Goal: Task Accomplishment & Management: Manage account settings

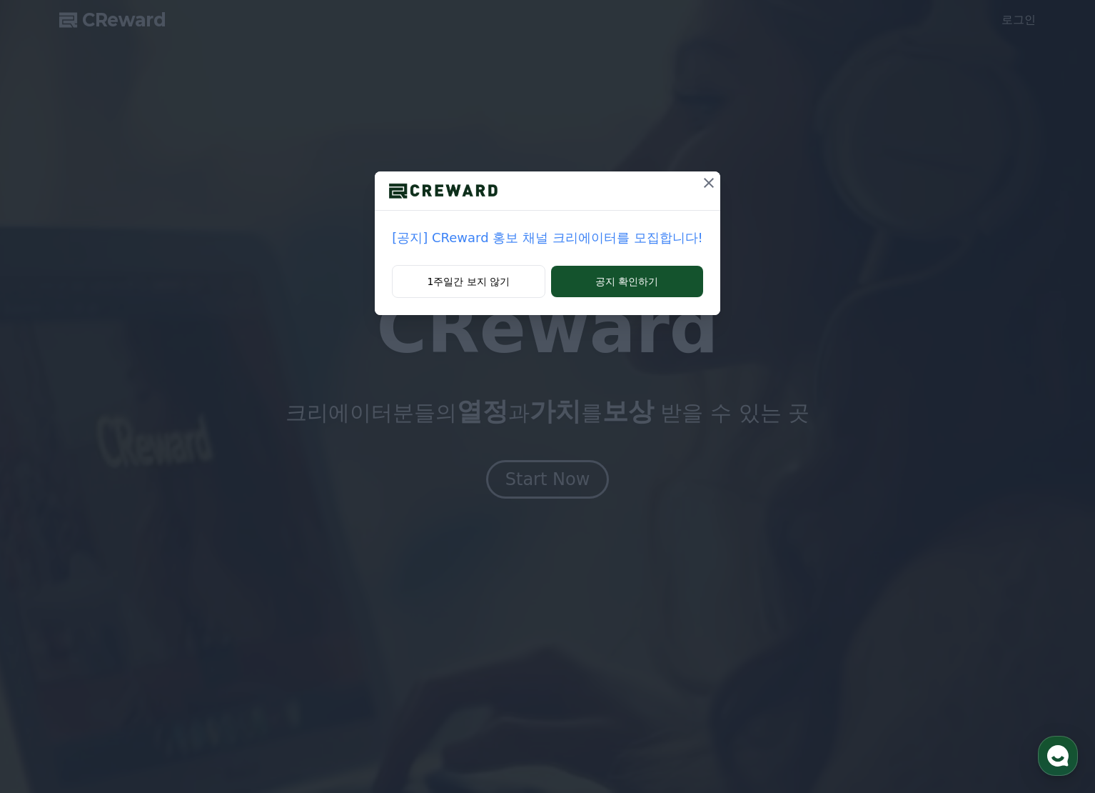
click at [703, 179] on icon at bounding box center [708, 182] width 17 height 17
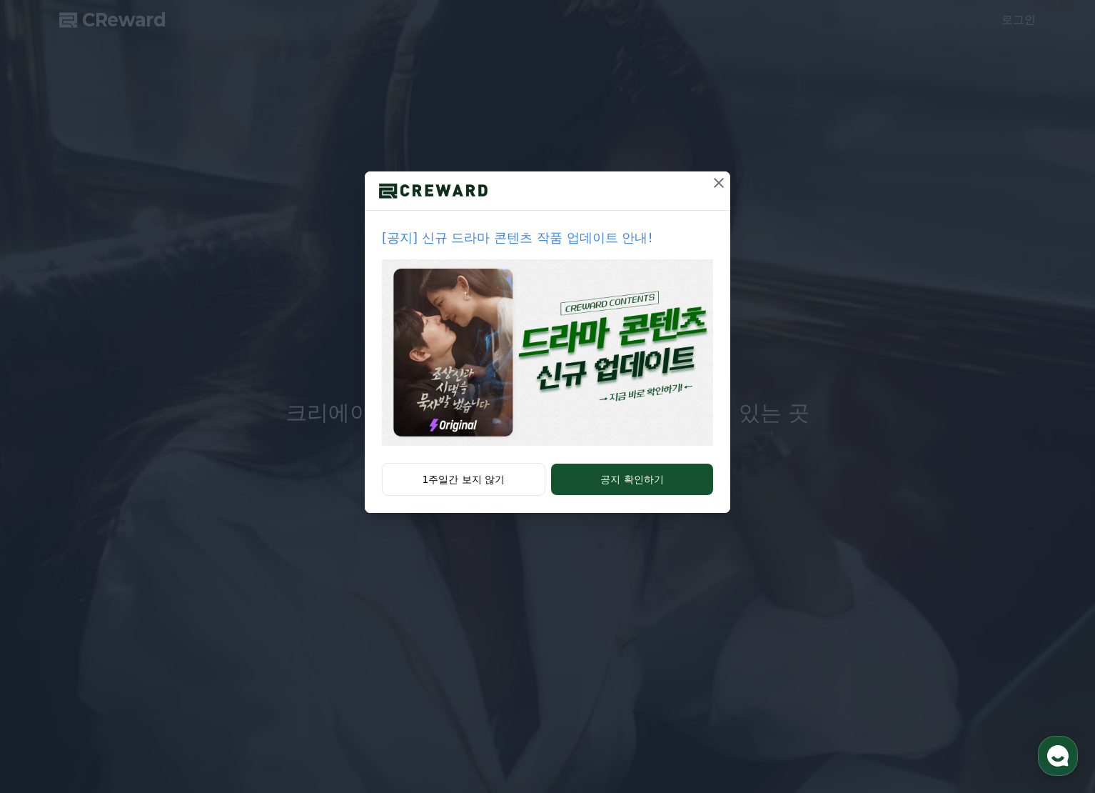
click at [718, 181] on icon at bounding box center [718, 182] width 17 height 17
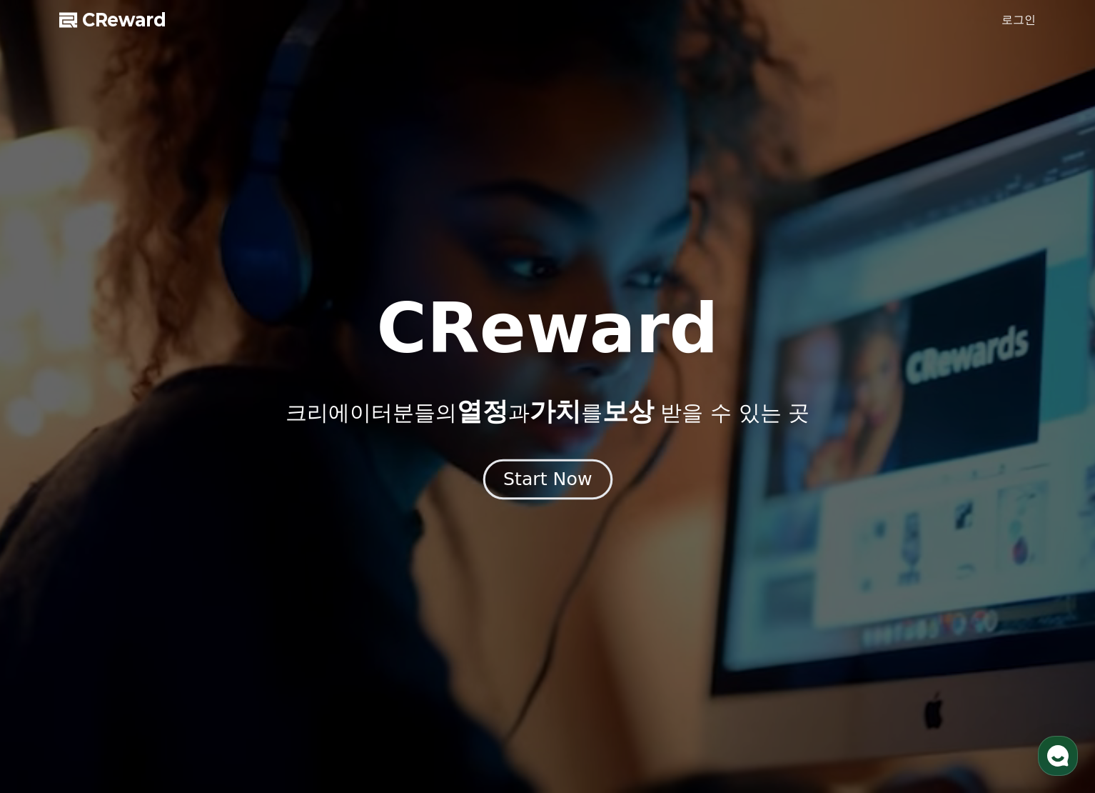
click at [570, 479] on div "Start Now" at bounding box center [547, 479] width 89 height 24
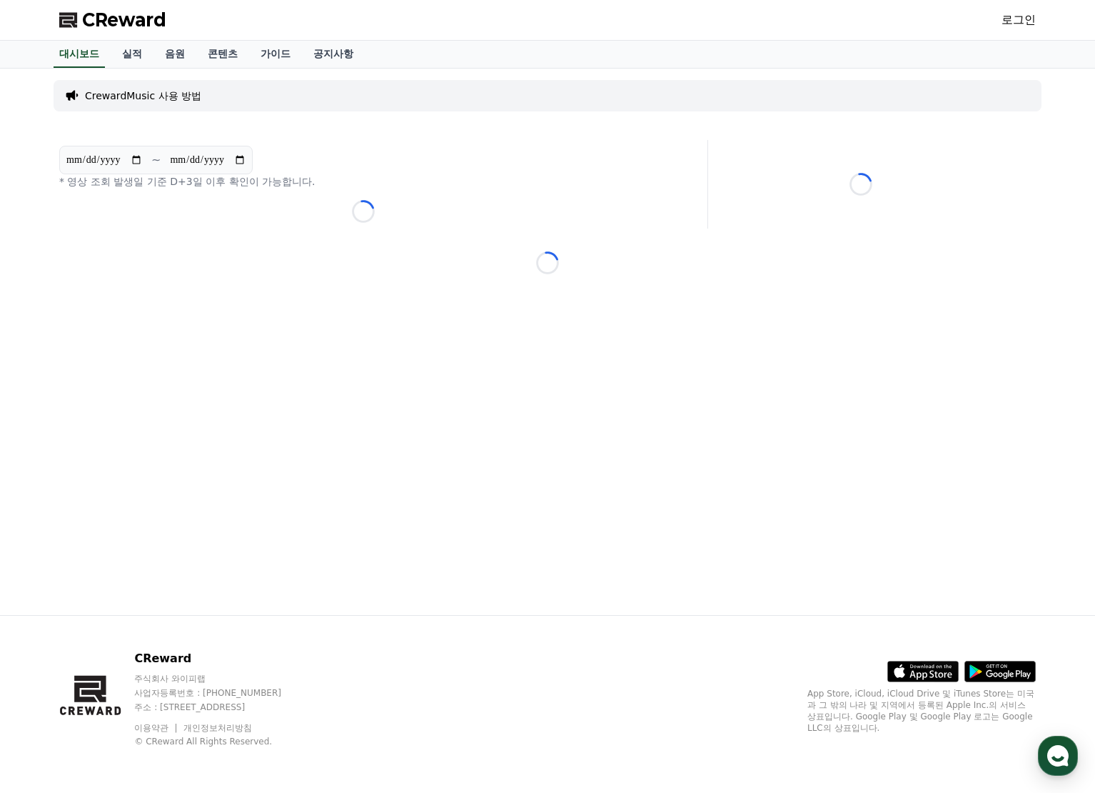
click at [1020, 29] on div "로그인" at bounding box center [1019, 20] width 34 height 23
click at [1020, 24] on link "로그인" at bounding box center [1019, 19] width 34 height 17
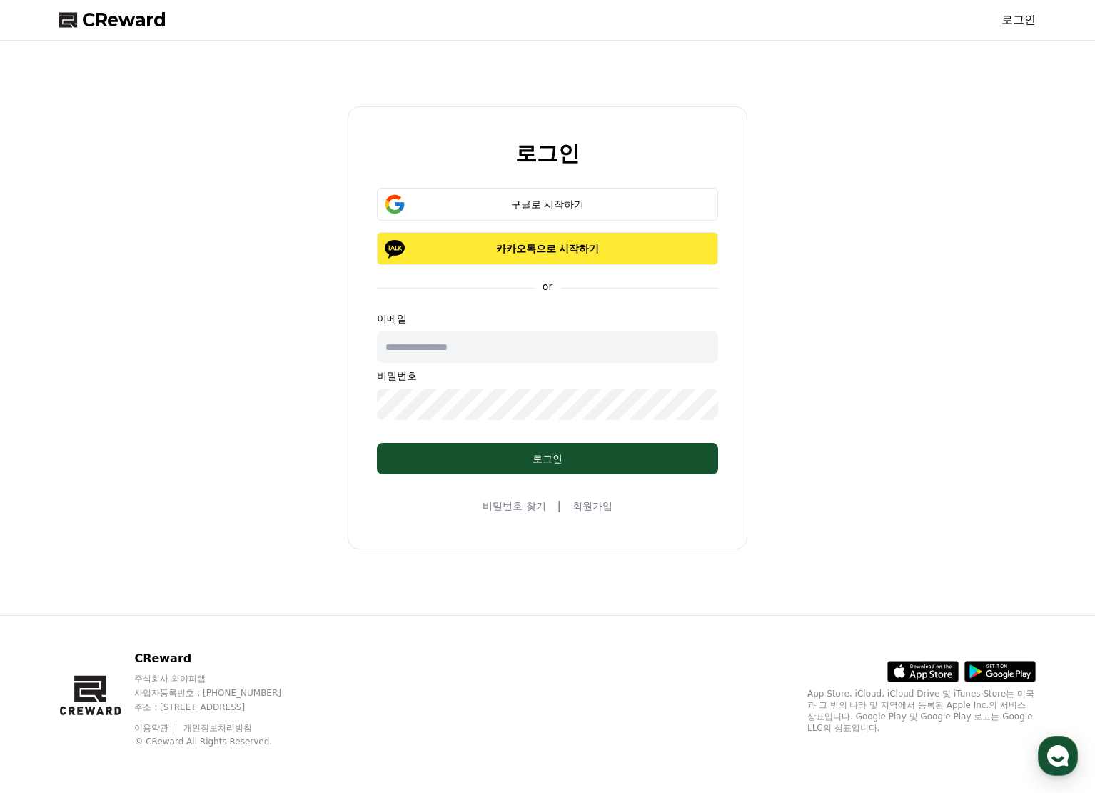
click at [548, 257] on button "카카오톡으로 시작하기" at bounding box center [547, 248] width 341 height 33
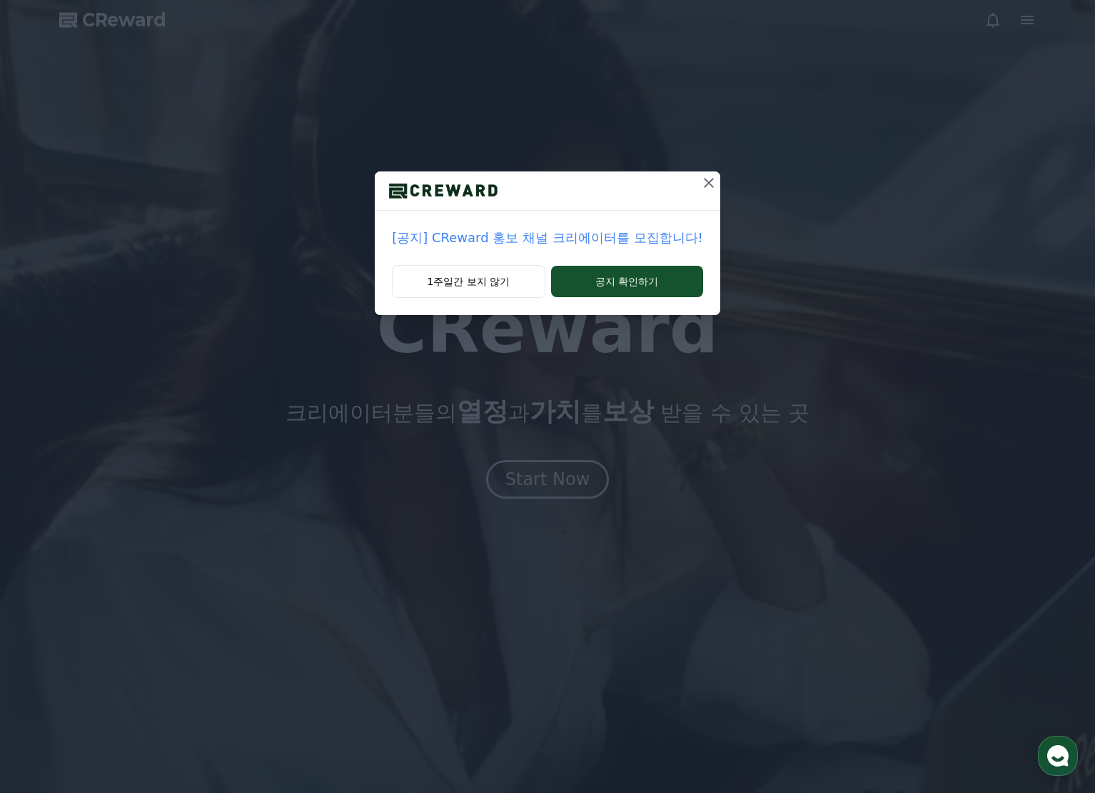
click at [703, 183] on icon at bounding box center [708, 182] width 17 height 17
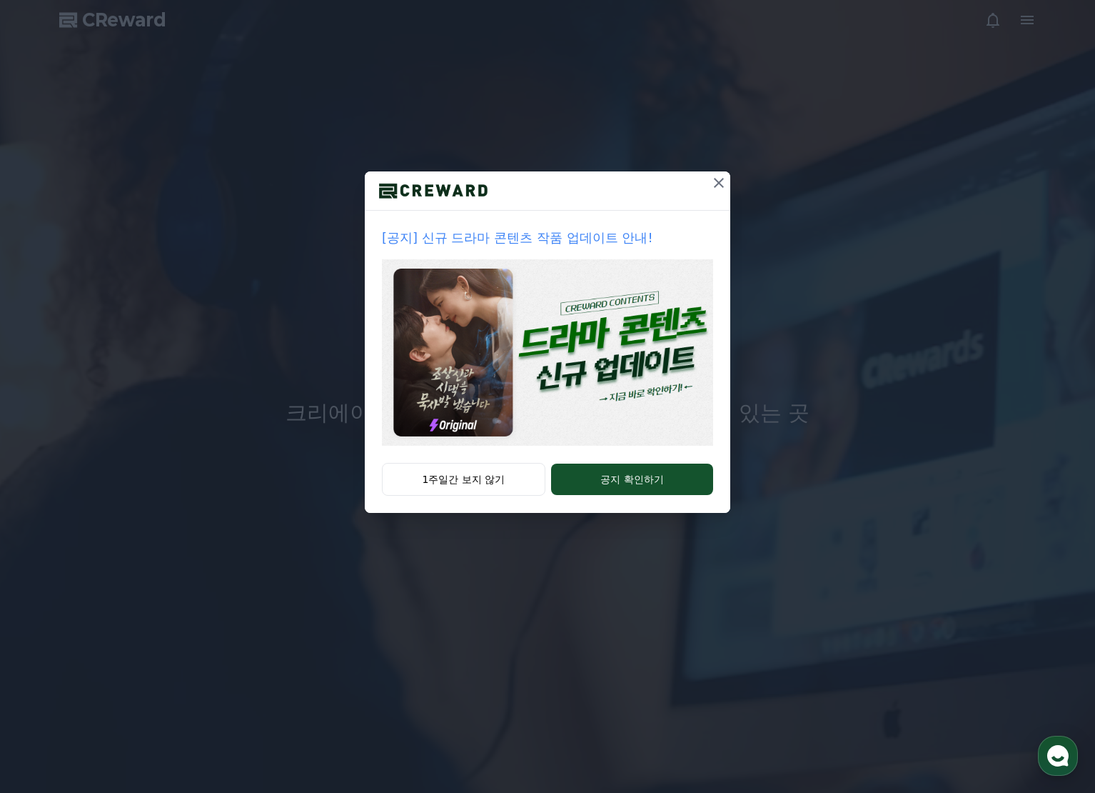
click at [716, 181] on icon at bounding box center [719, 183] width 10 height 10
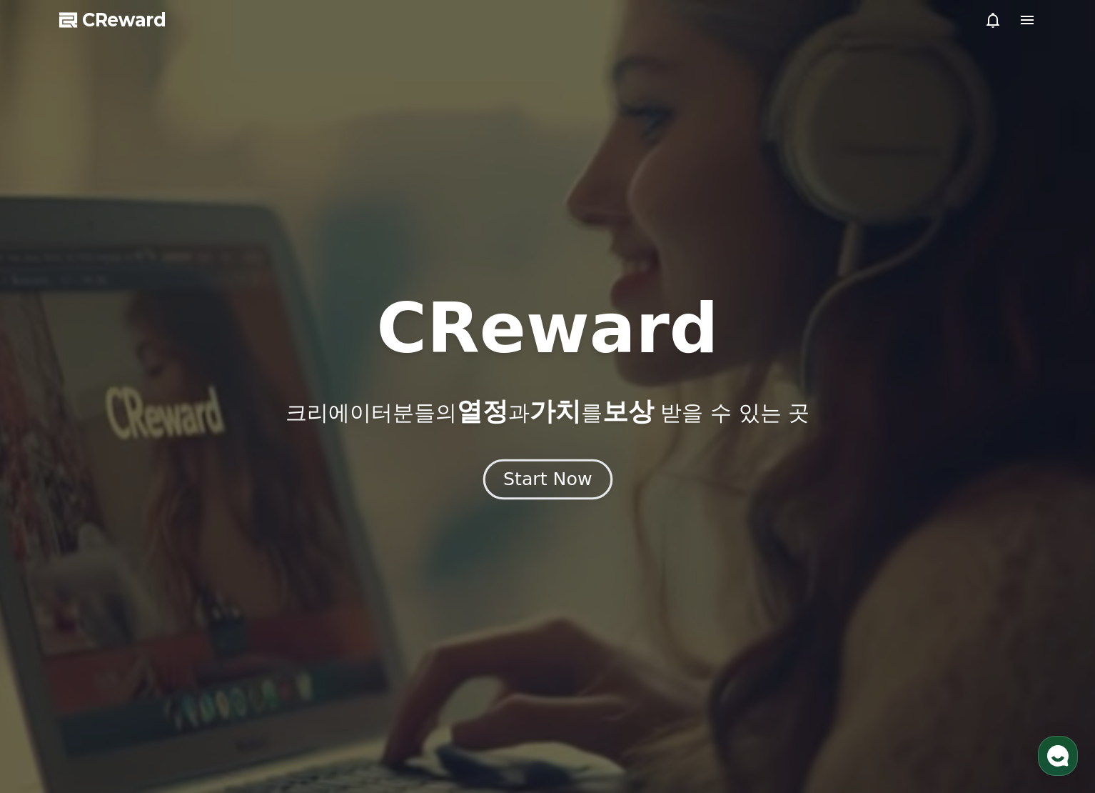
click at [545, 487] on div "Start Now" at bounding box center [547, 479] width 89 height 24
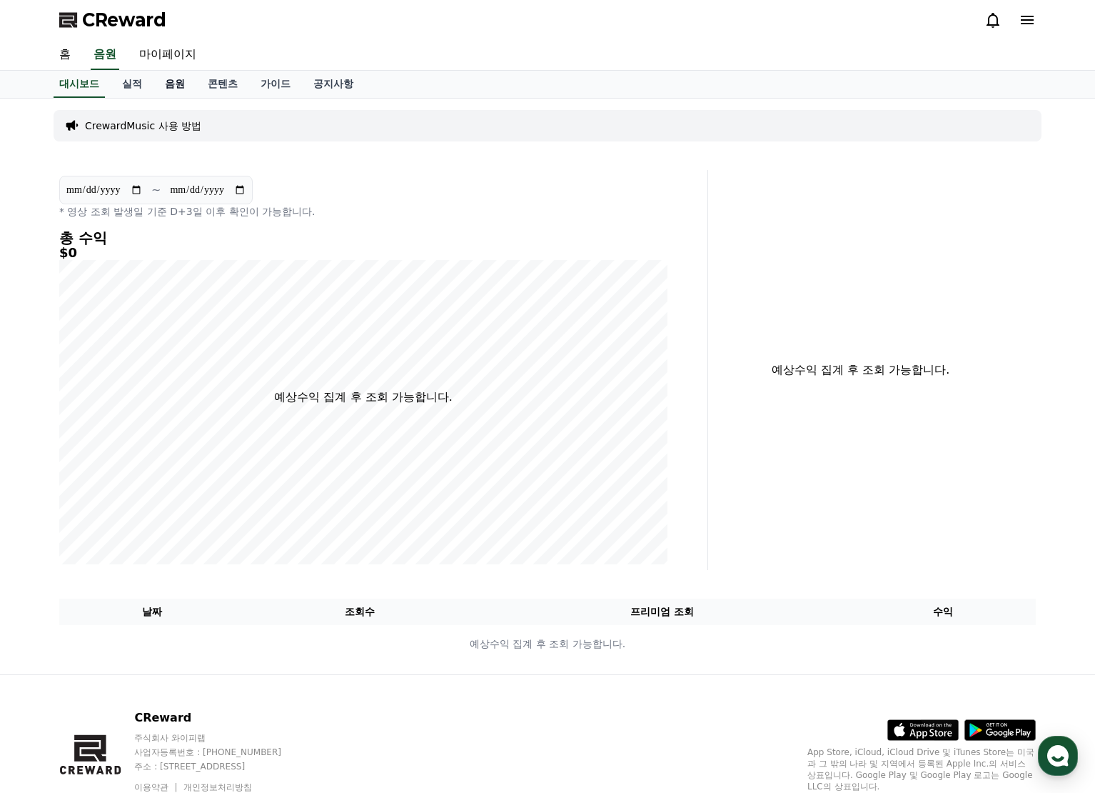
click at [175, 89] on link "음원" at bounding box center [175, 84] width 43 height 27
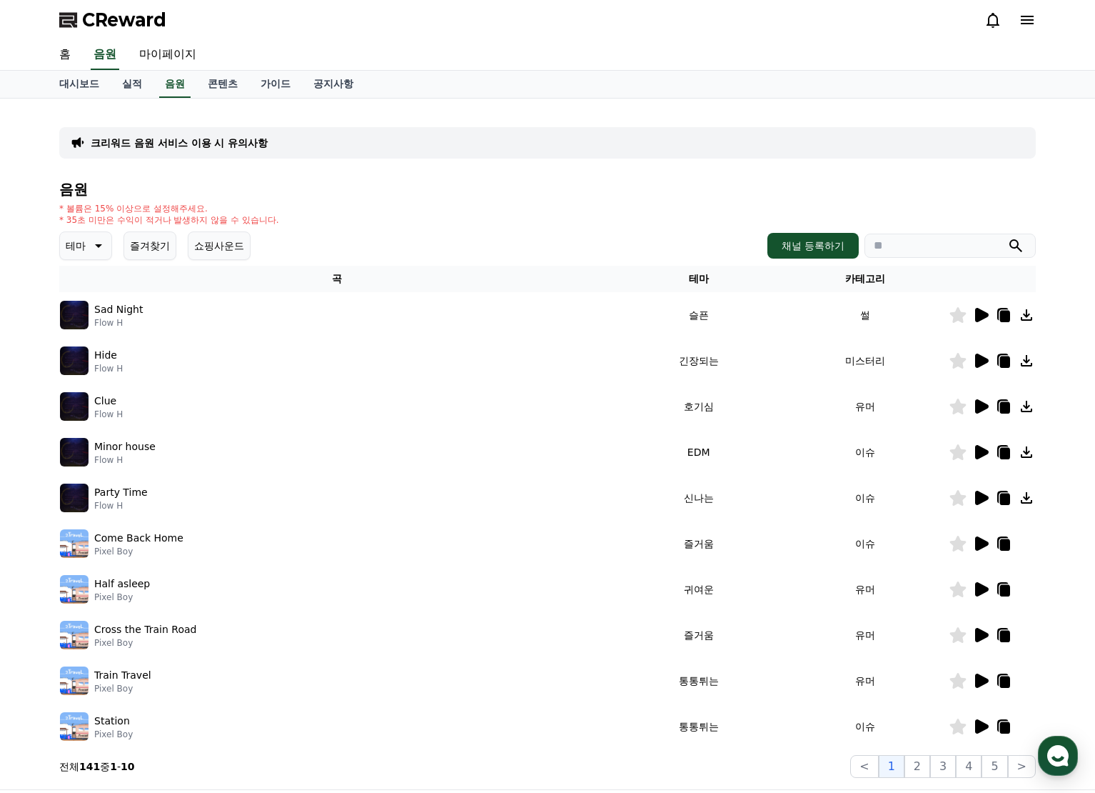
click at [1029, 24] on icon at bounding box center [1027, 20] width 13 height 9
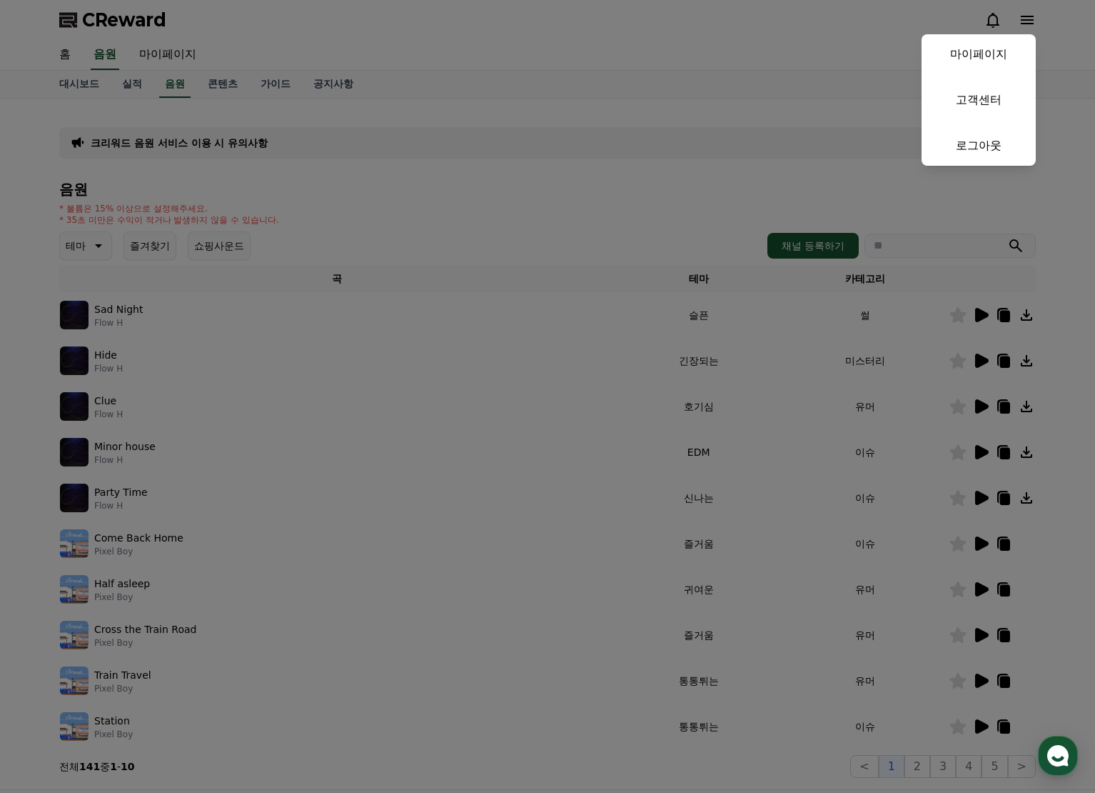
click at [593, 57] on button "close" at bounding box center [547, 396] width 1095 height 793
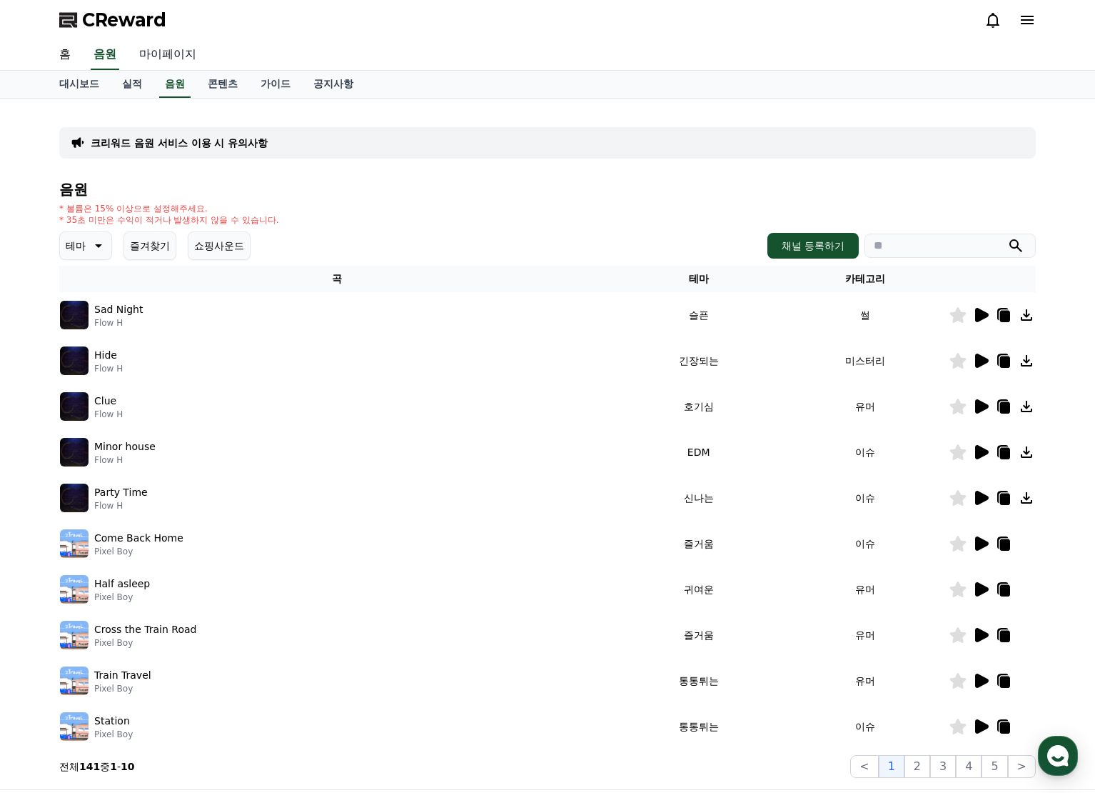
click at [173, 54] on link "마이페이지" at bounding box center [168, 55] width 80 height 30
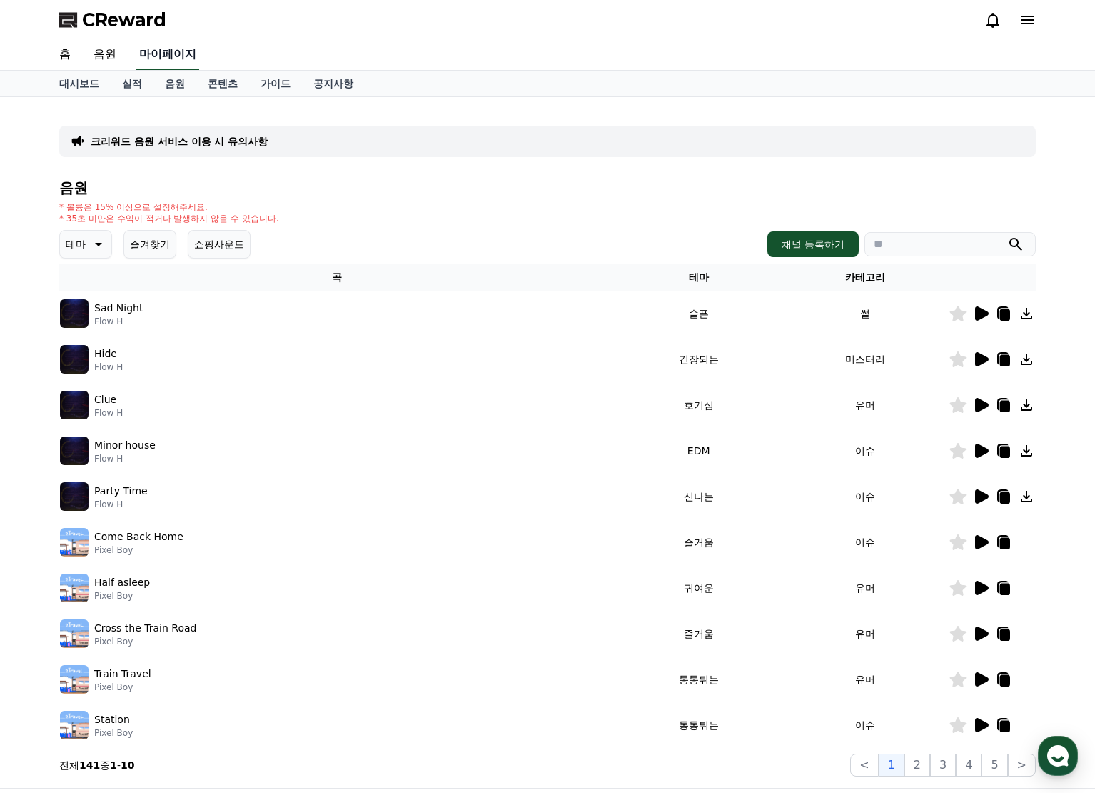
select select "**********"
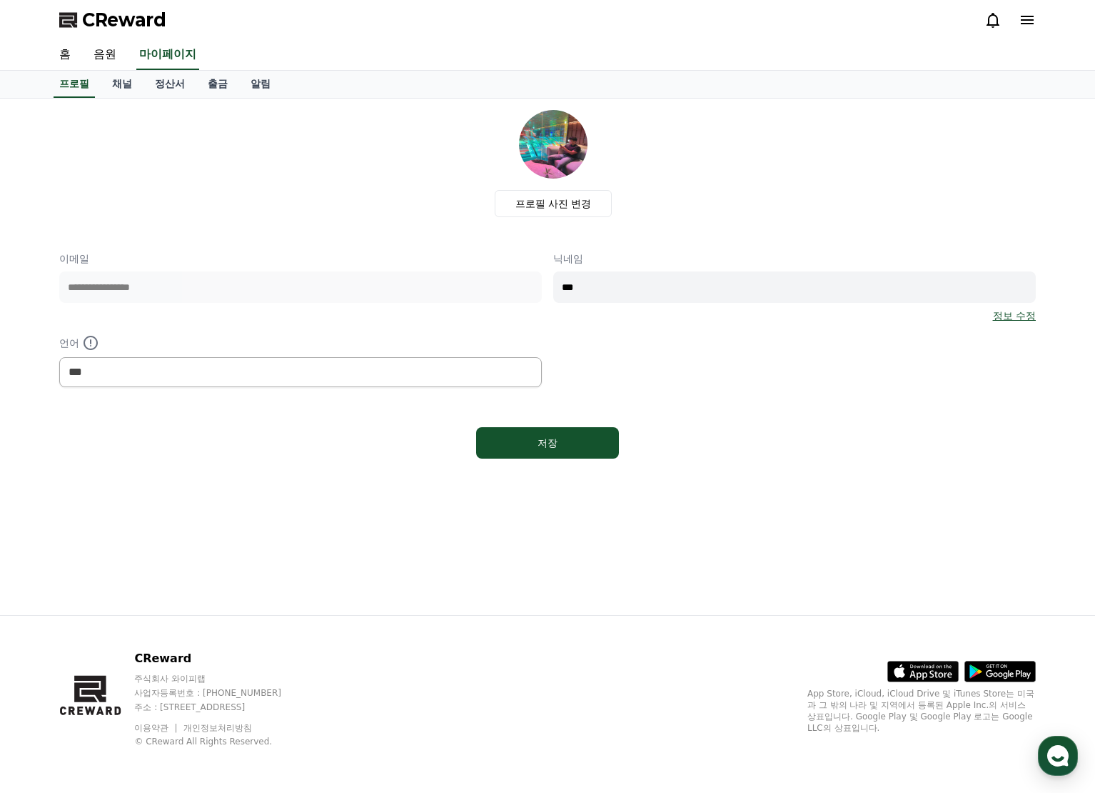
click at [801, 380] on div "**********" at bounding box center [547, 319] width 977 height 136
click at [121, 87] on link "채널" at bounding box center [122, 84] width 43 height 27
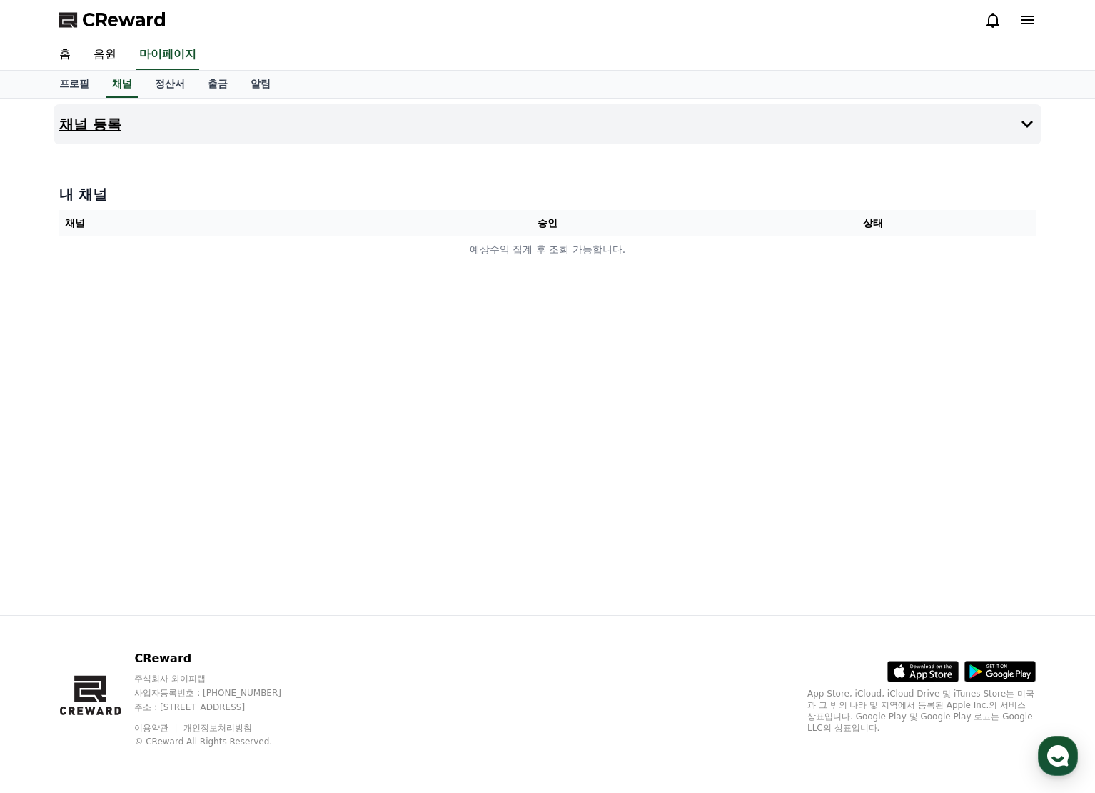
click at [239, 115] on button "채널 등록" at bounding box center [548, 124] width 988 height 40
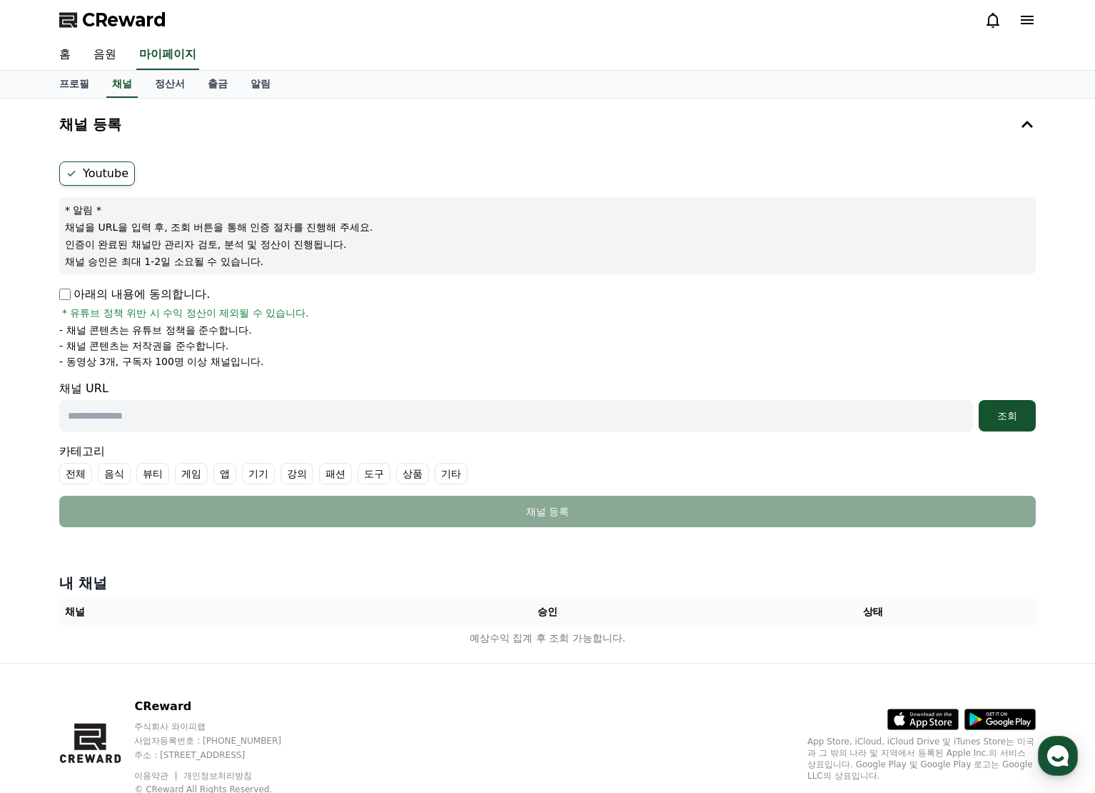
click at [141, 417] on input "text" at bounding box center [516, 415] width 914 height 31
paste input "**********"
type input "**********"
click at [997, 413] on div "조회" at bounding box center [1008, 415] width 46 height 14
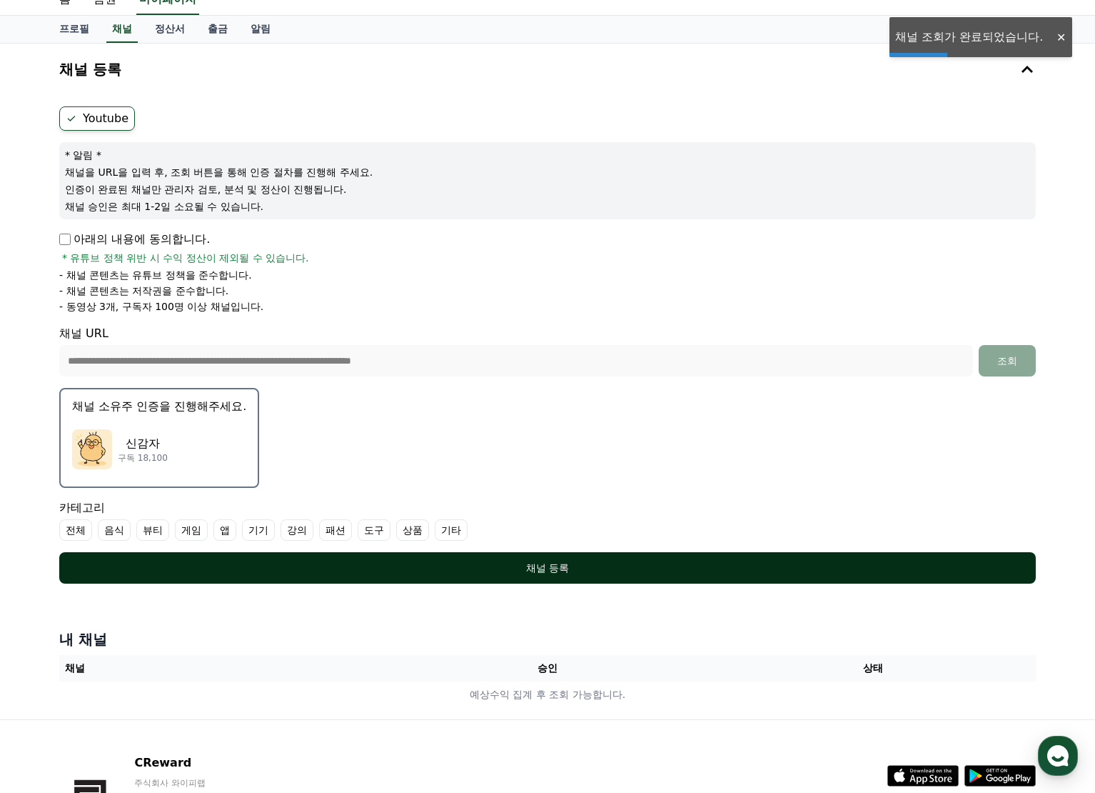
scroll to position [71, 0]
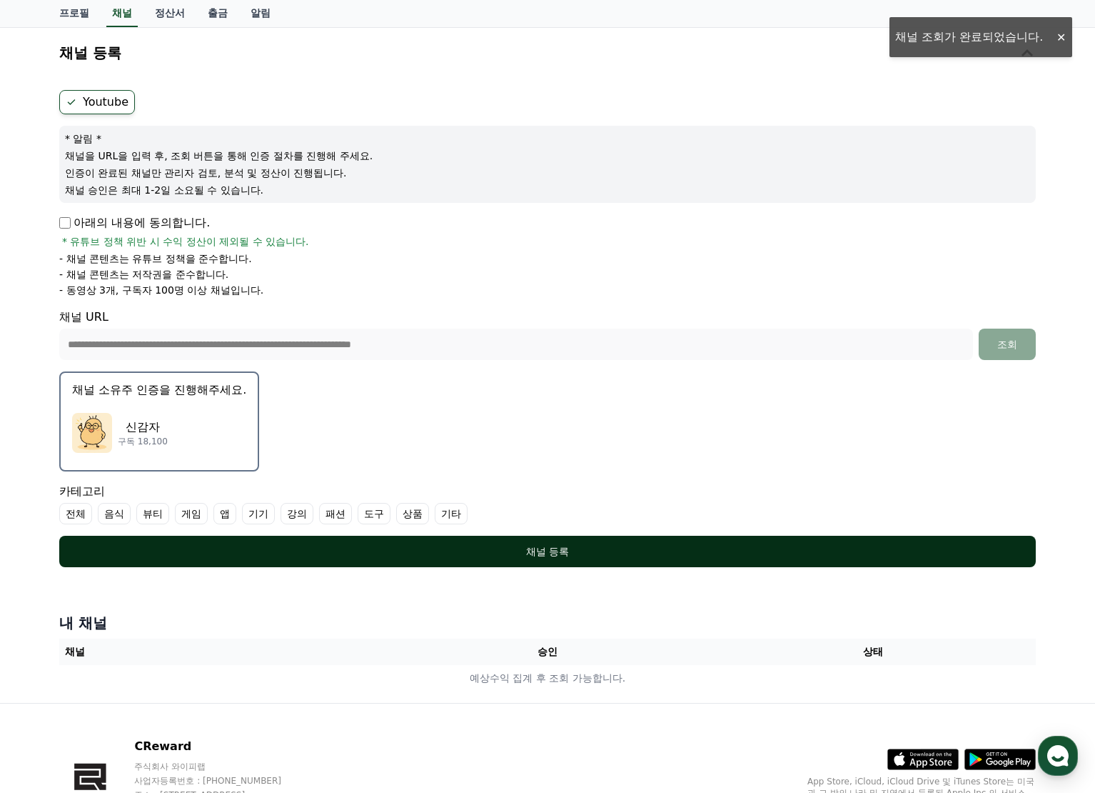
click at [544, 548] on div "채널 등록" at bounding box center [548, 551] width 920 height 14
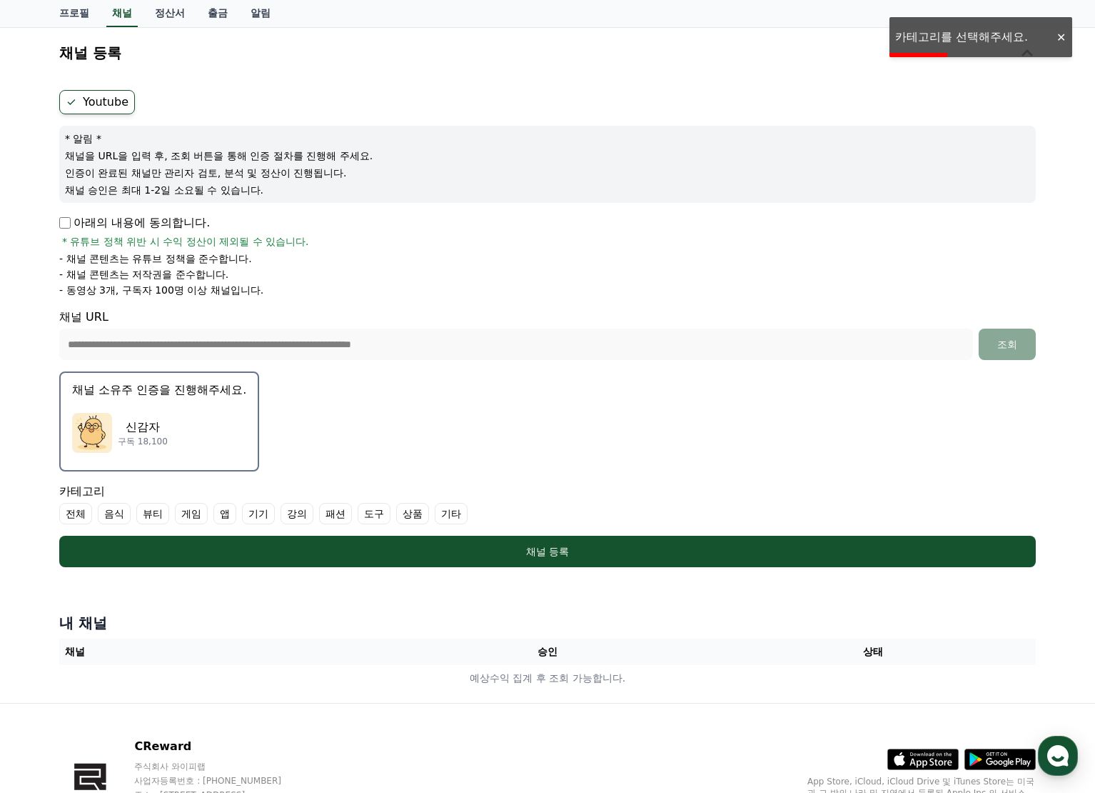
click at [446, 515] on label "기타" at bounding box center [451, 513] width 33 height 21
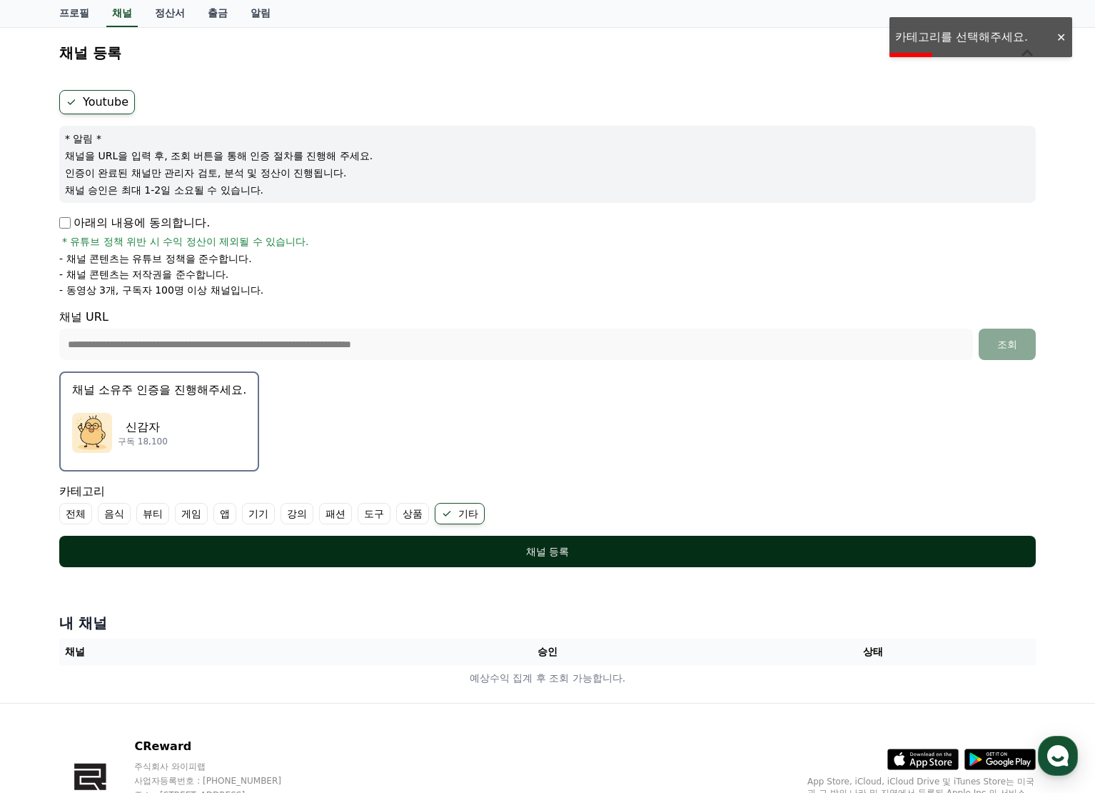
click at [550, 557] on div "채널 등록" at bounding box center [548, 551] width 920 height 14
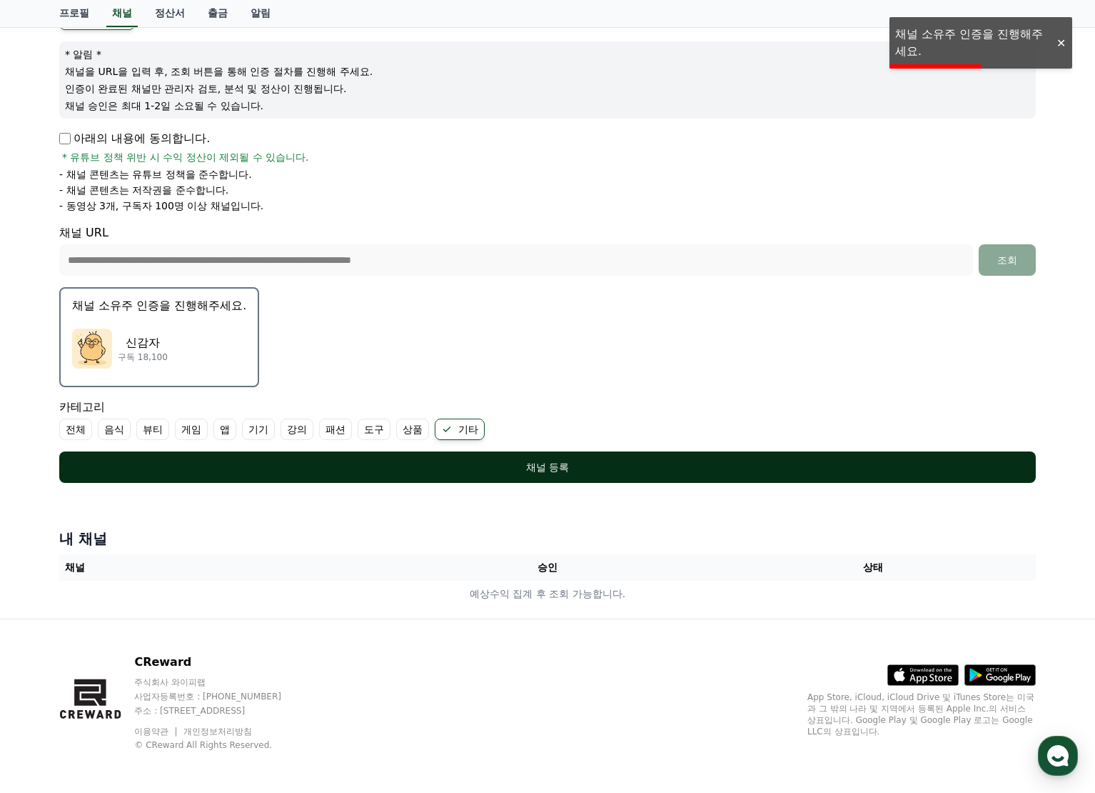
scroll to position [159, 0]
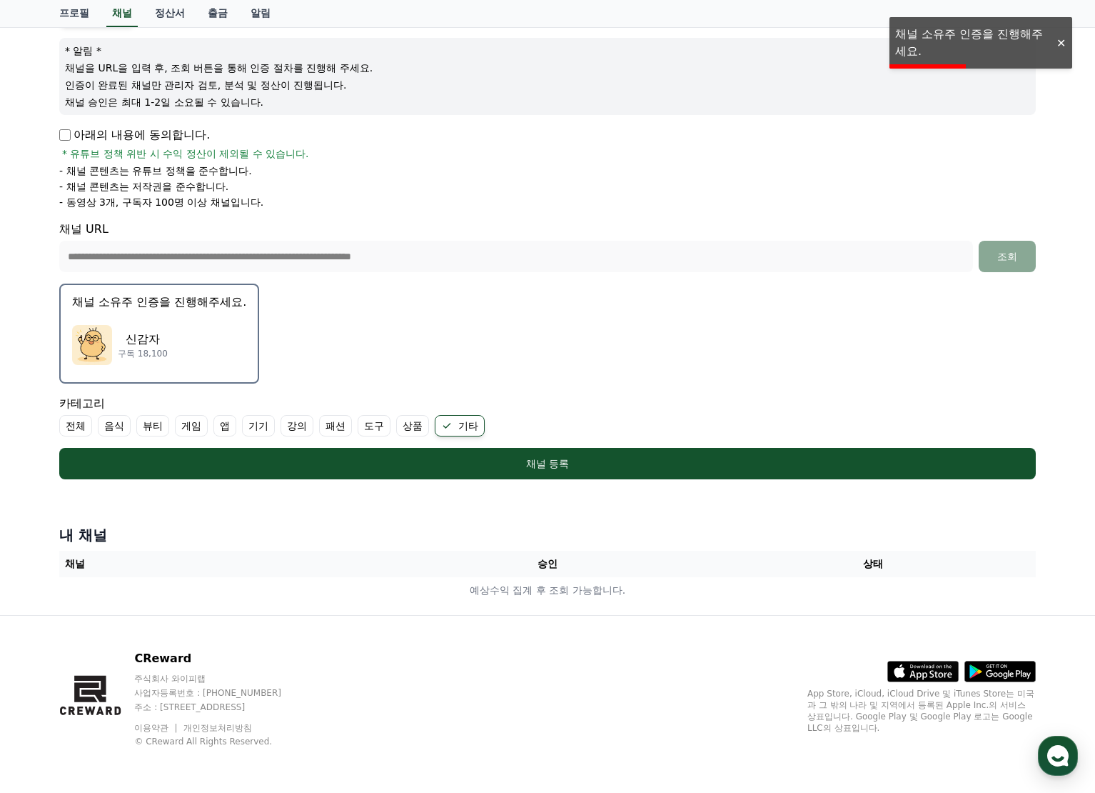
click at [540, 568] on th "승인" at bounding box center [548, 563] width 326 height 26
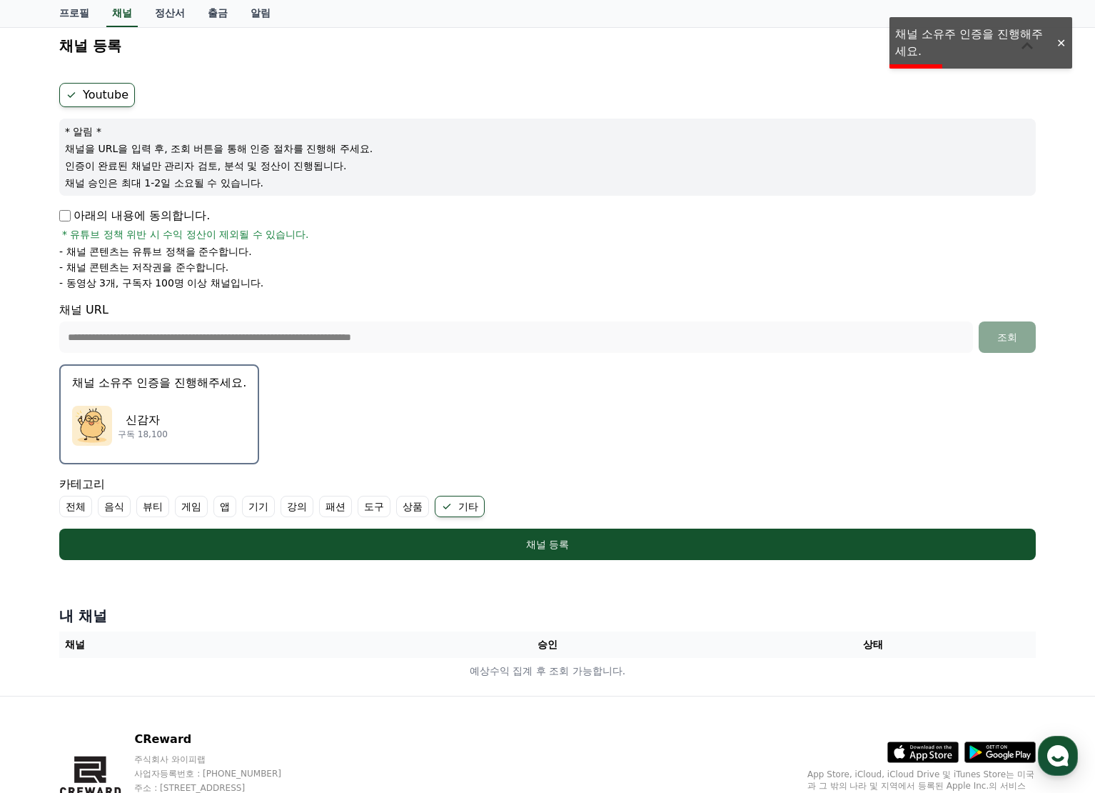
scroll to position [0, 0]
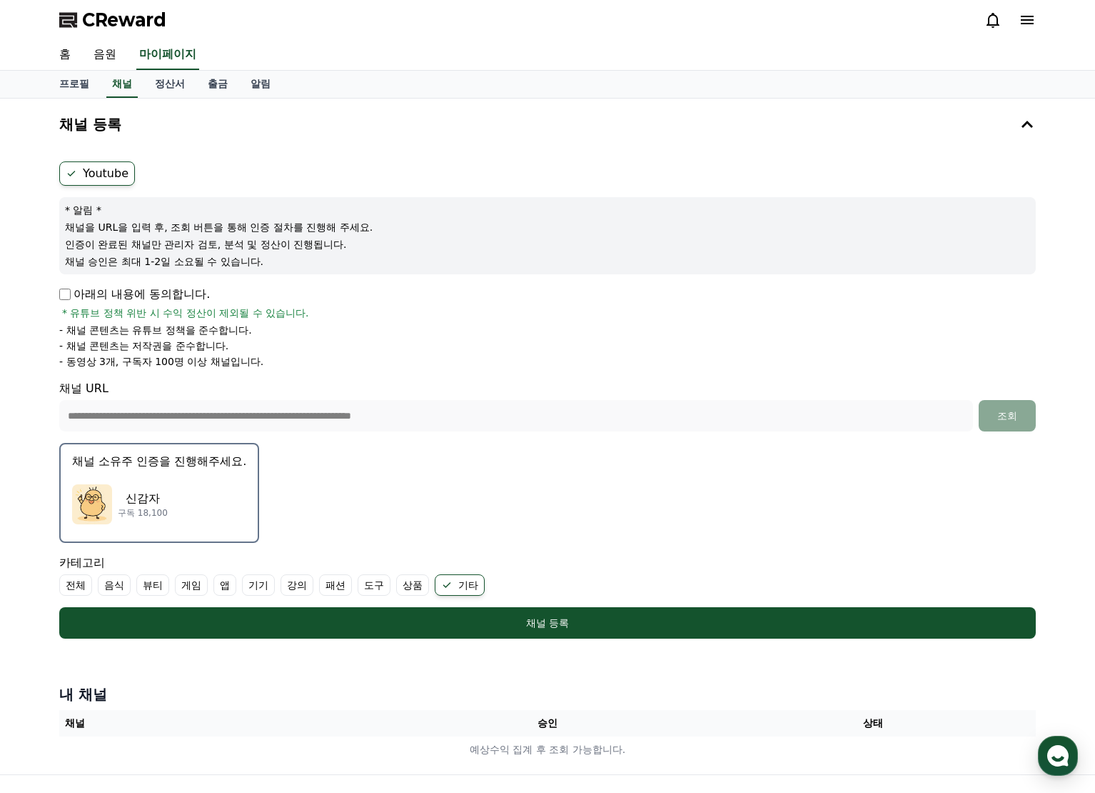
click at [131, 506] on p "신감자" at bounding box center [143, 498] width 50 height 17
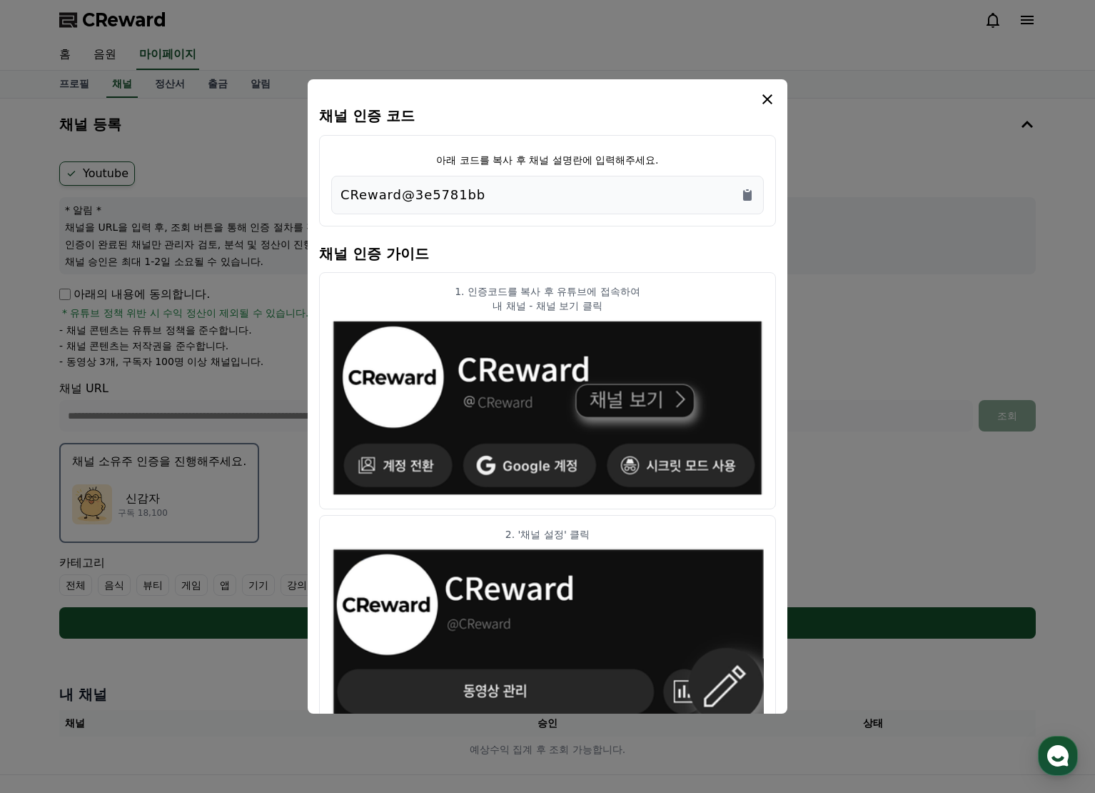
click at [504, 186] on div "CReward@3e5781bb" at bounding box center [548, 195] width 414 height 20
click at [746, 192] on icon "Copy to clipboard" at bounding box center [747, 195] width 9 height 11
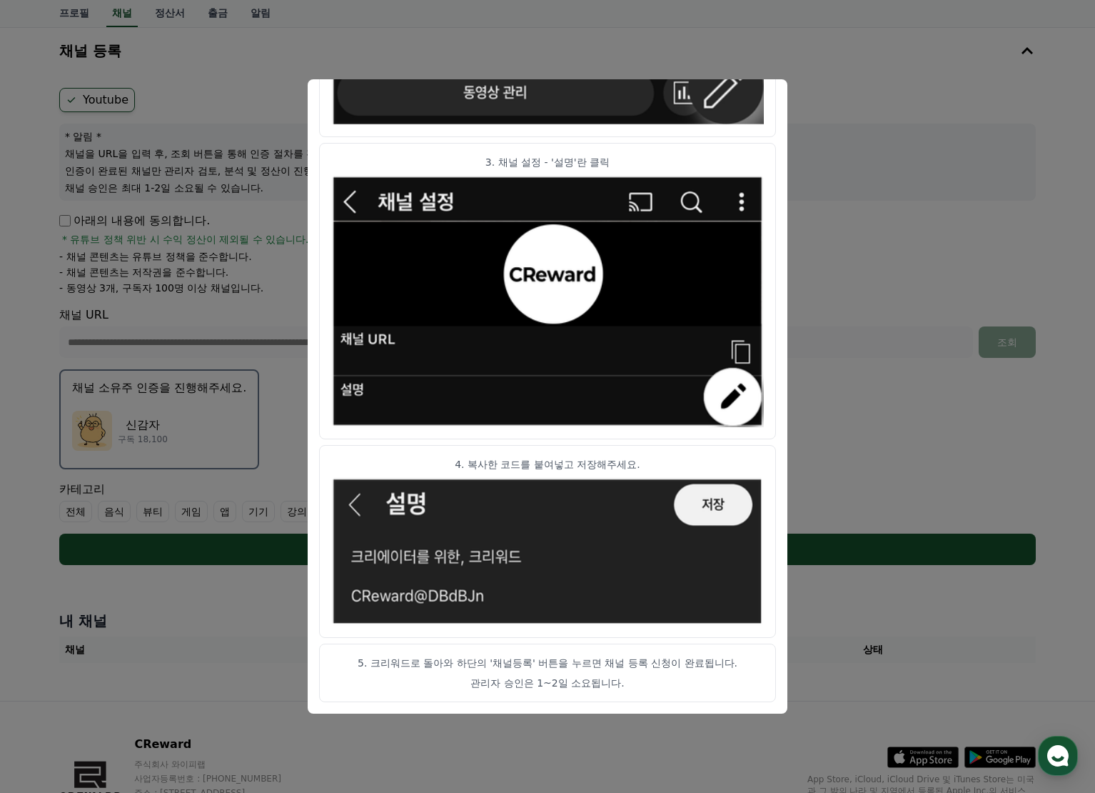
scroll to position [143, 0]
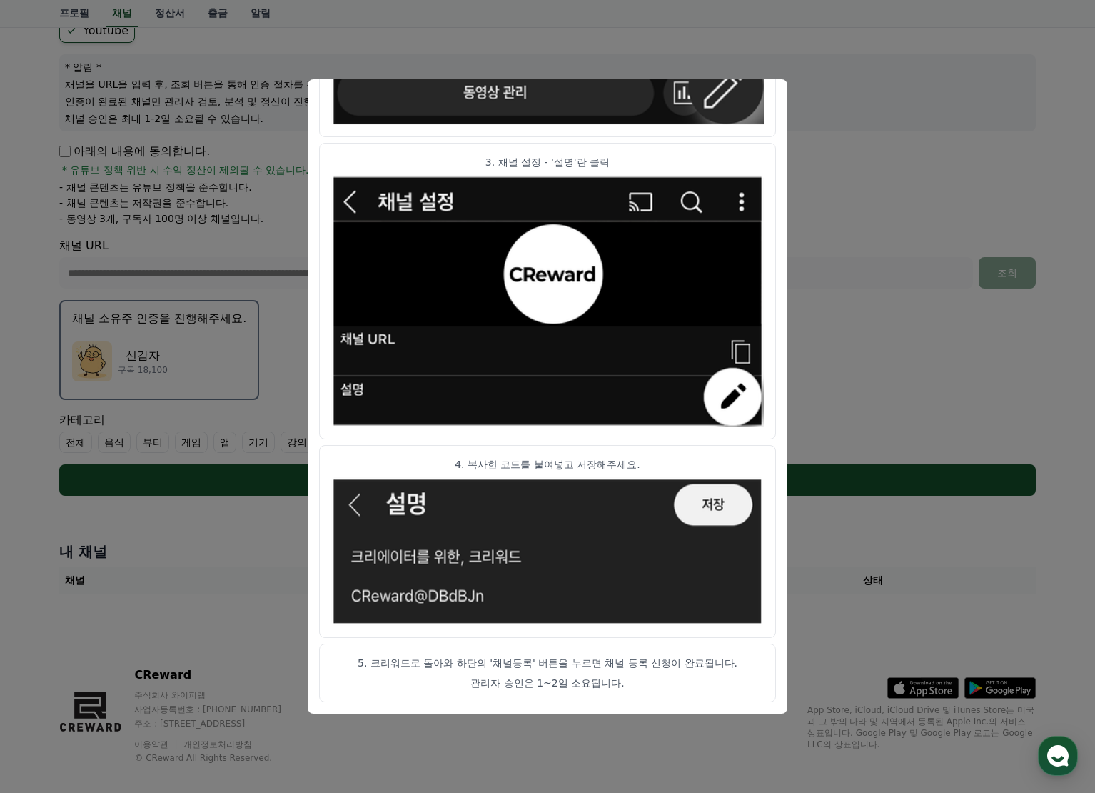
click at [876, 232] on button "close modal" at bounding box center [547, 396] width 1095 height 793
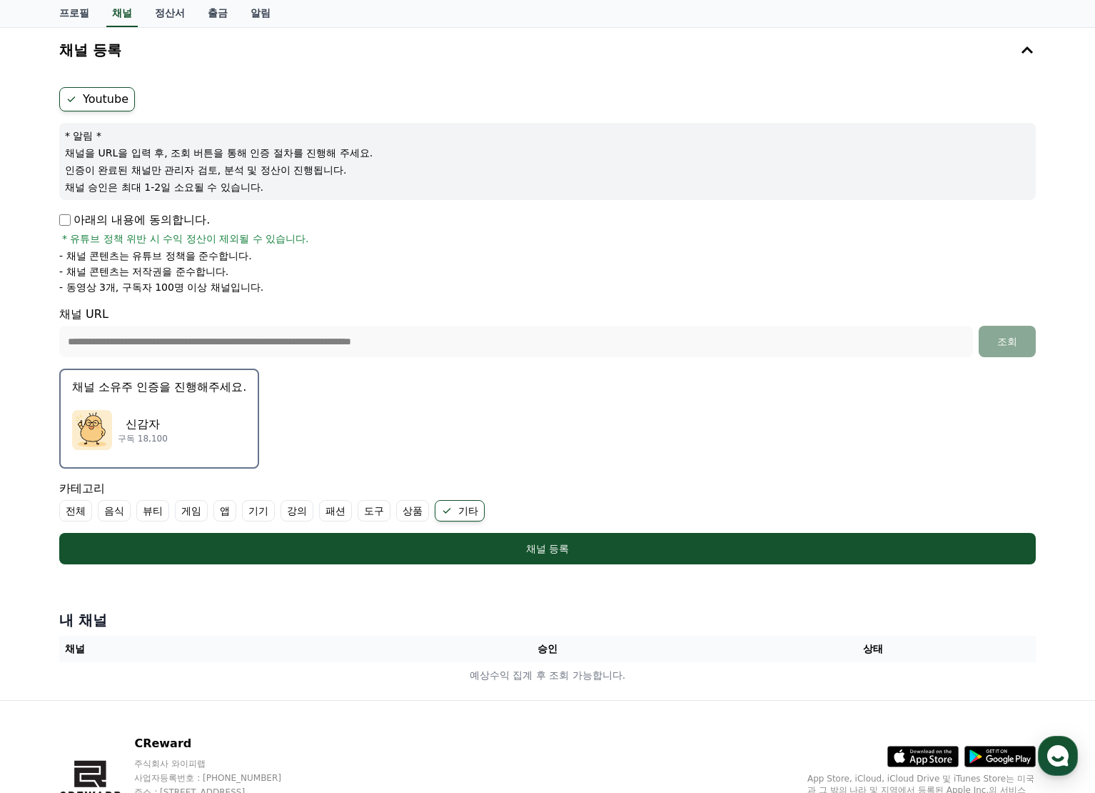
scroll to position [0, 0]
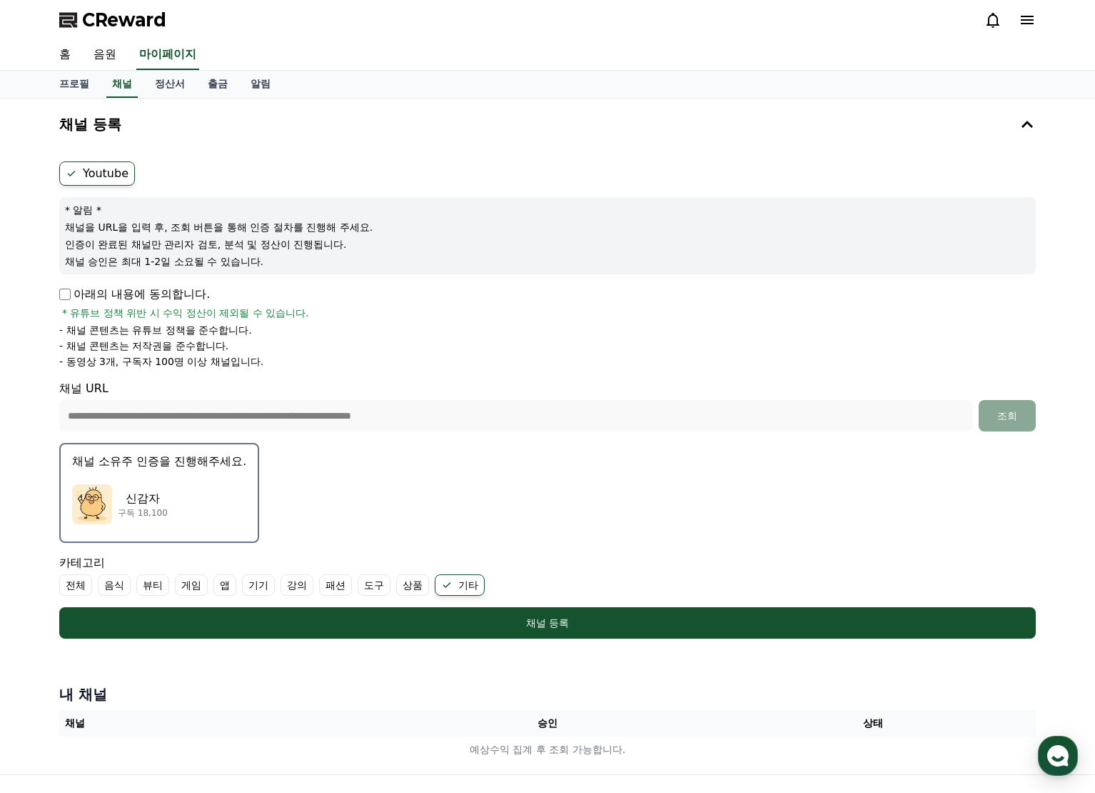
click at [183, 489] on div "신감자 구독 18,100" at bounding box center [159, 504] width 174 height 57
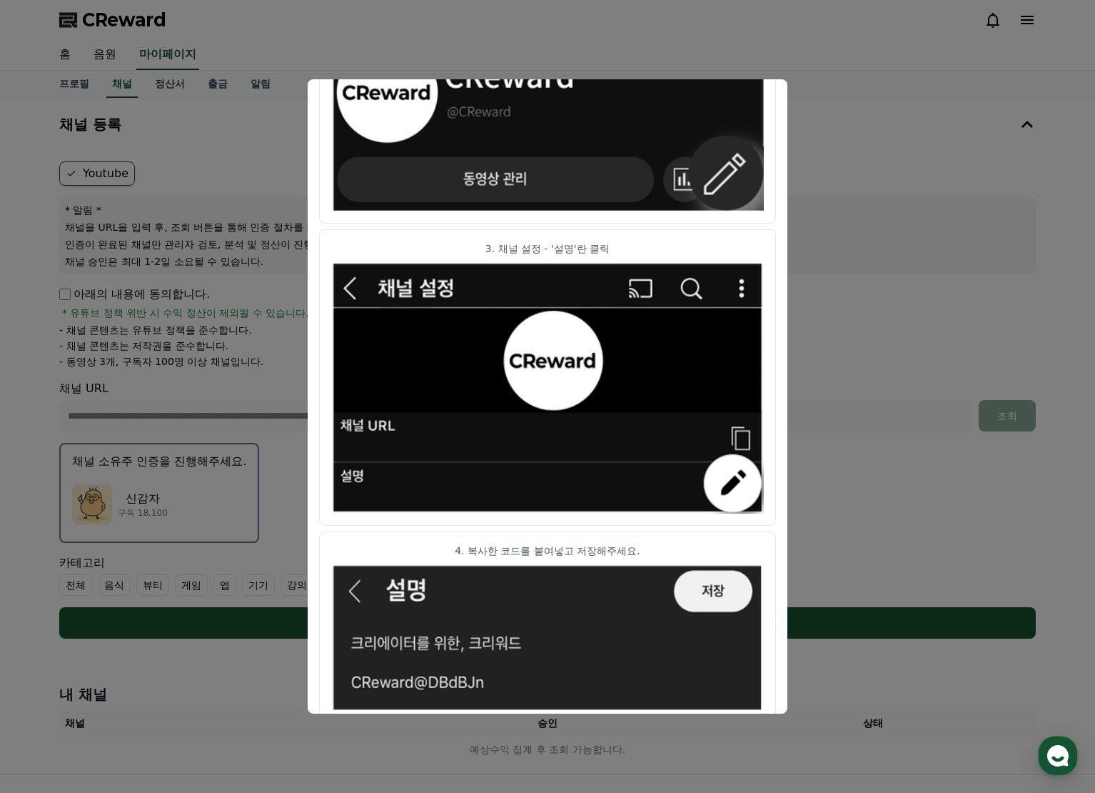
scroll to position [598, 0]
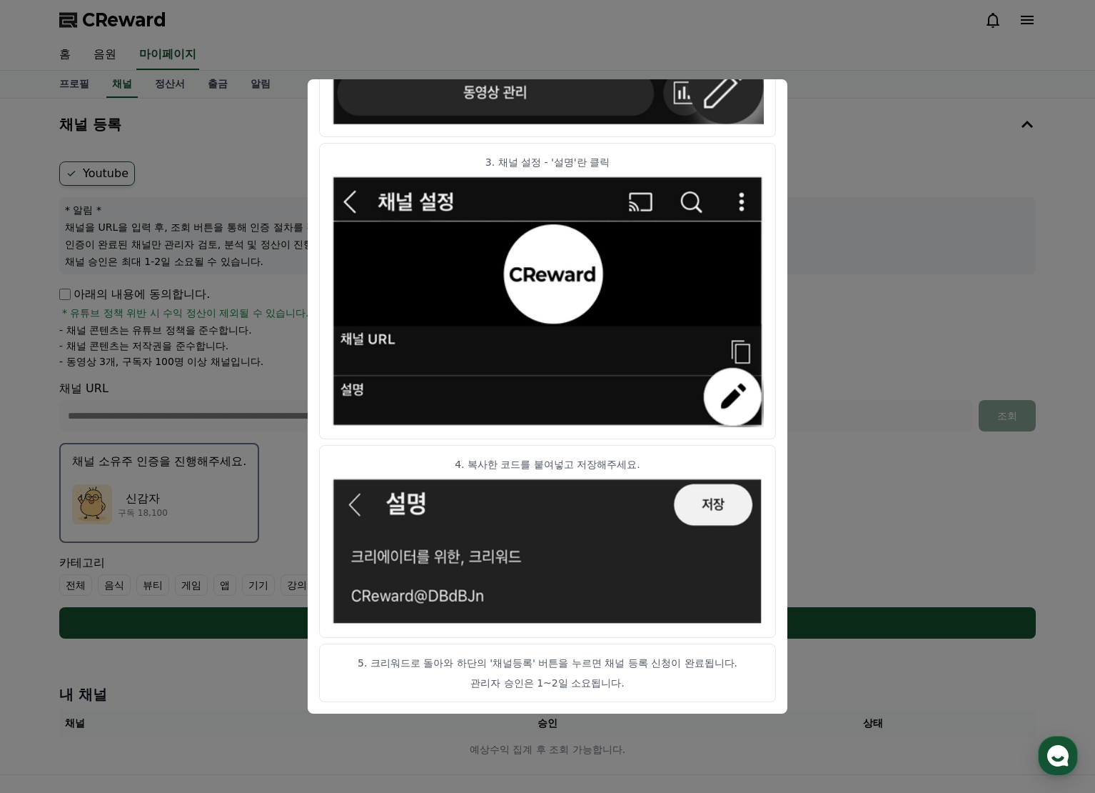
click at [876, 257] on button "close modal" at bounding box center [547, 396] width 1095 height 793
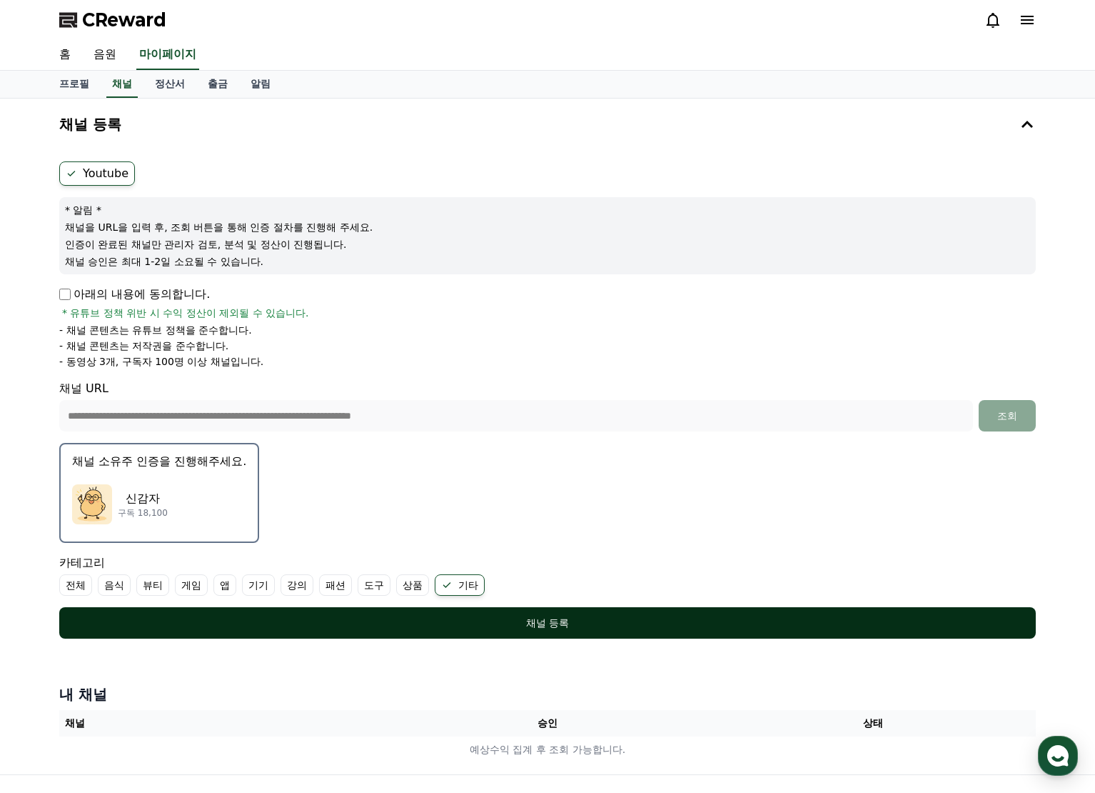
click at [598, 623] on div "채널 등록" at bounding box center [548, 622] width 920 height 14
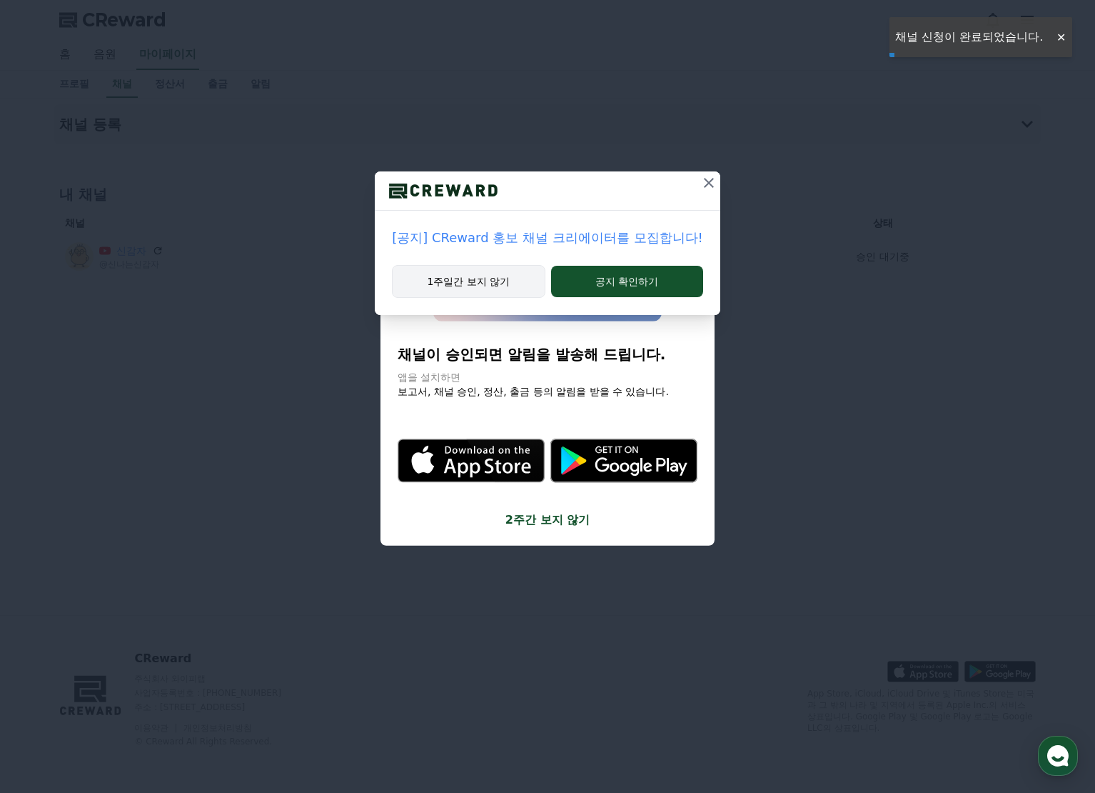
click at [485, 281] on button "1주일간 보지 않기" at bounding box center [468, 281] width 153 height 33
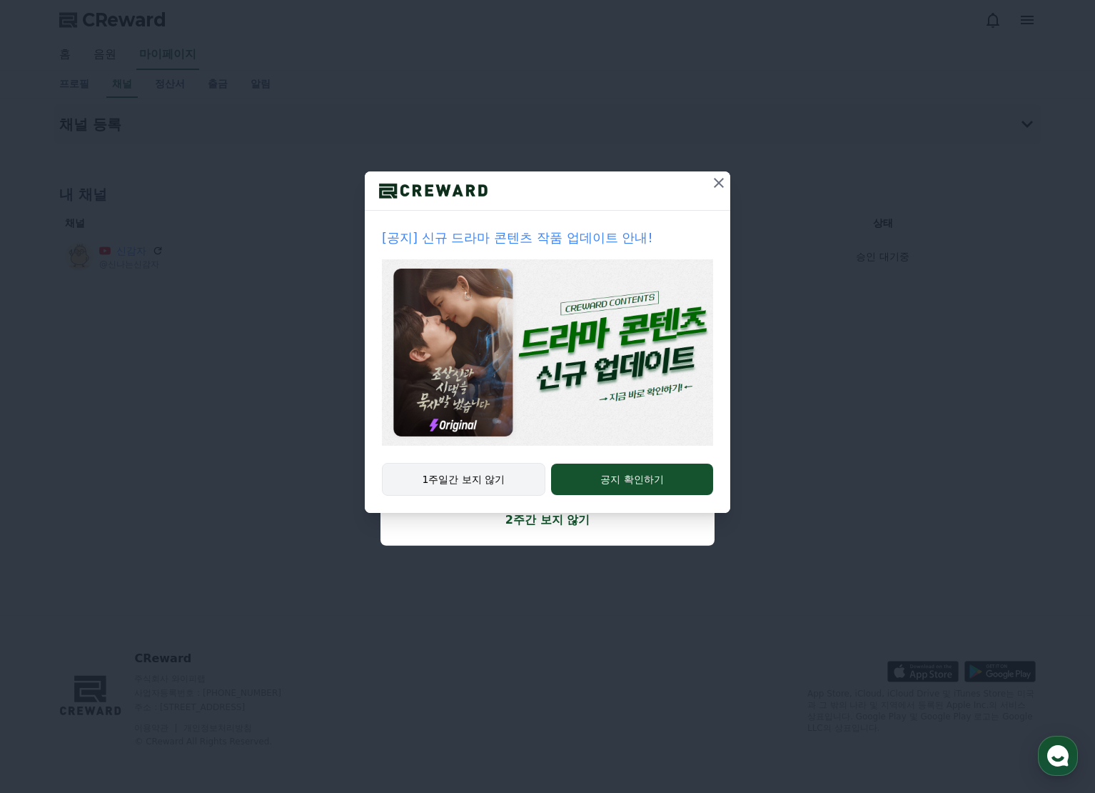
click at [473, 478] on button "1주일간 보지 않기" at bounding box center [463, 479] width 163 height 33
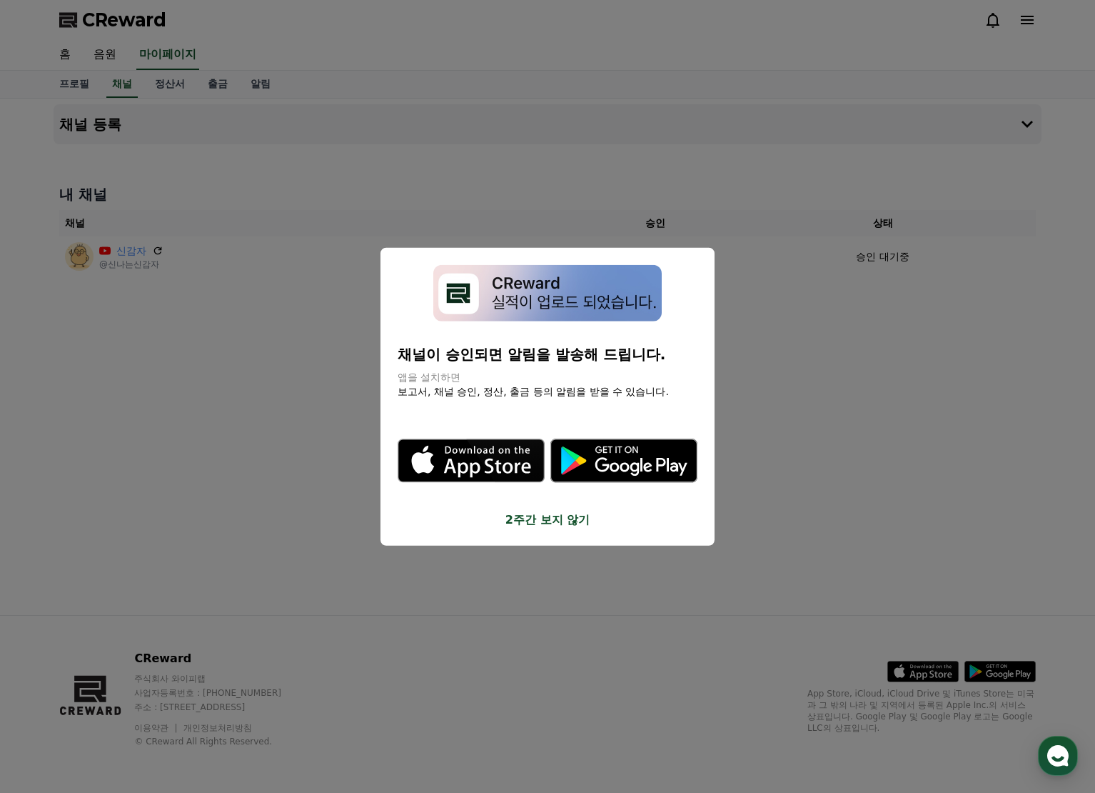
click at [862, 467] on button "close modal" at bounding box center [547, 396] width 1095 height 793
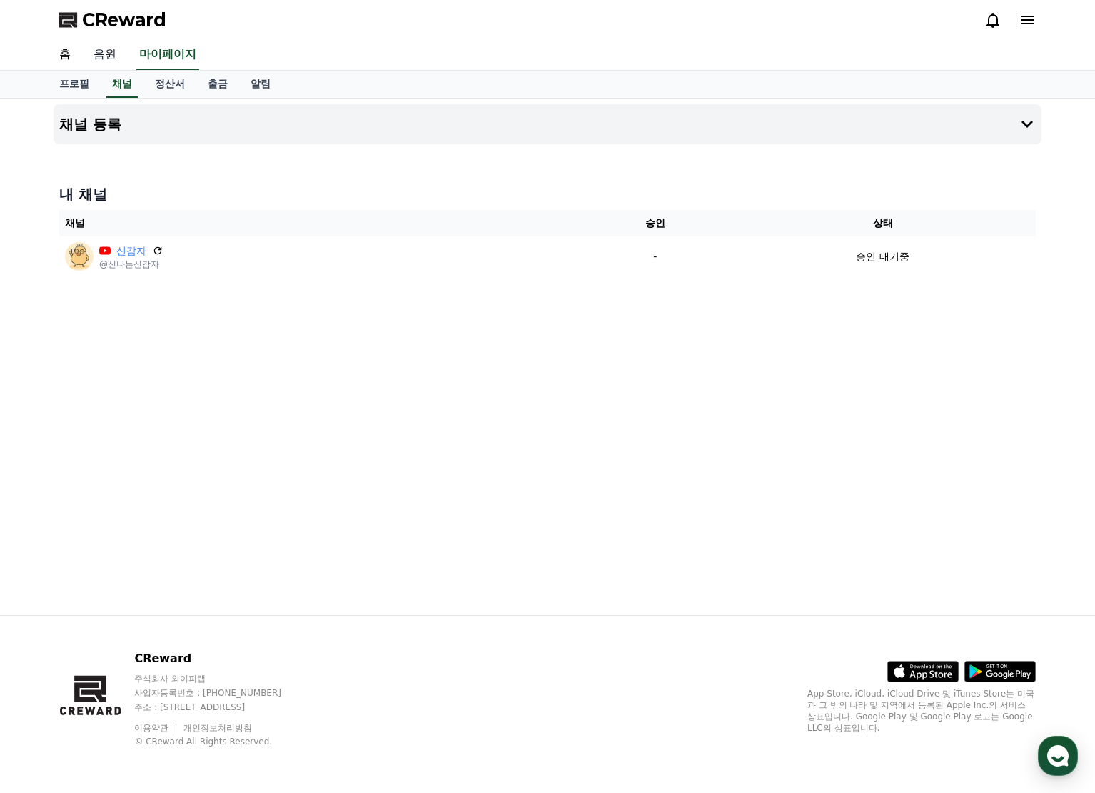
click at [109, 56] on link "음원" at bounding box center [105, 55] width 46 height 30
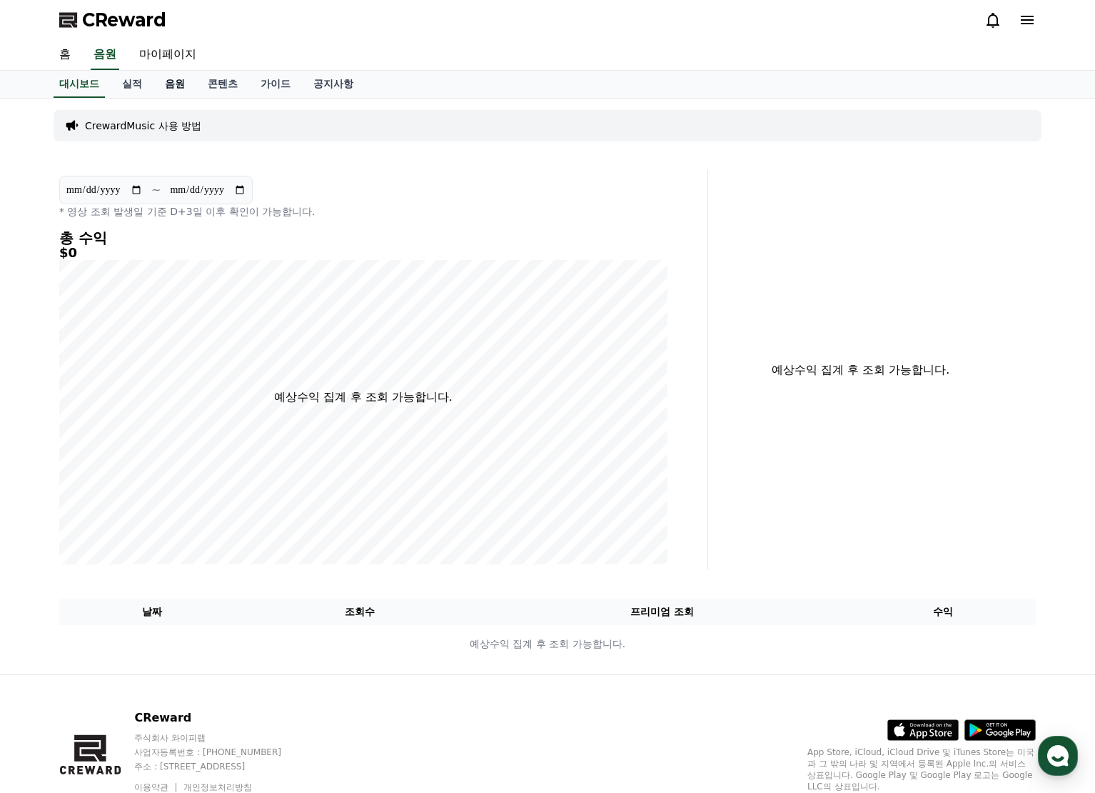
click at [173, 87] on link "음원" at bounding box center [175, 84] width 43 height 27
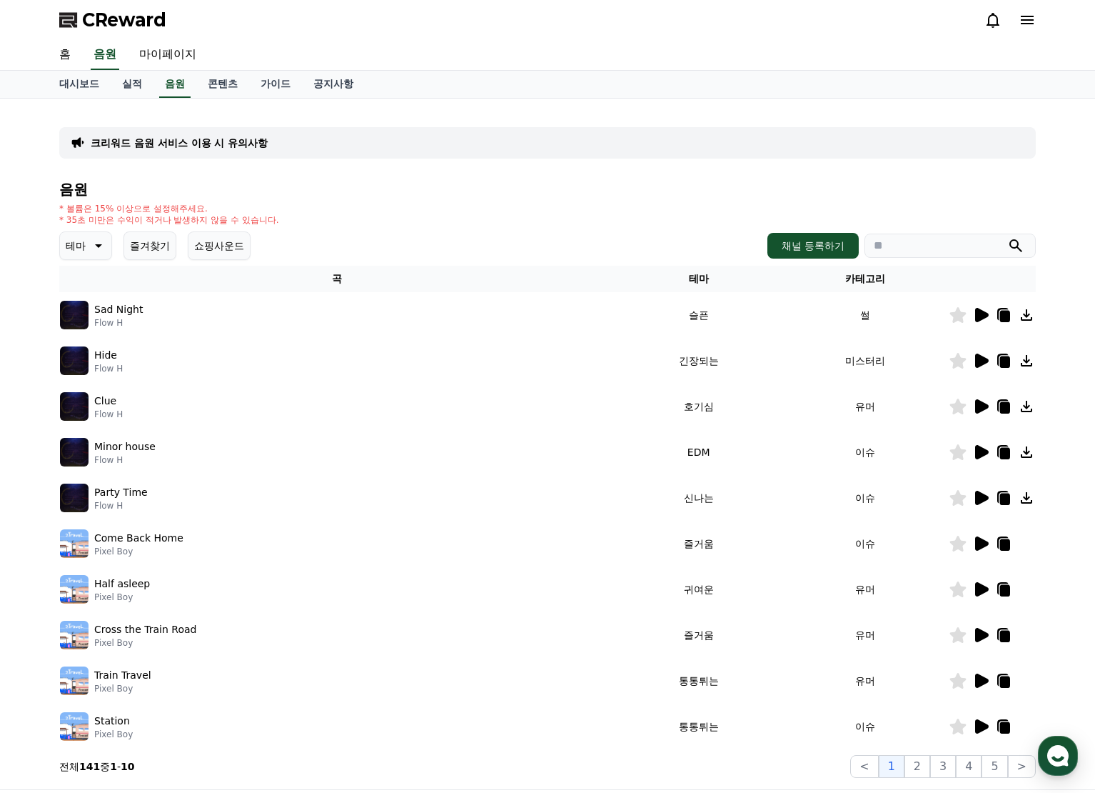
click at [91, 246] on icon at bounding box center [97, 245] width 17 height 17
click at [89, 393] on button "어두운" at bounding box center [81, 394] width 41 height 31
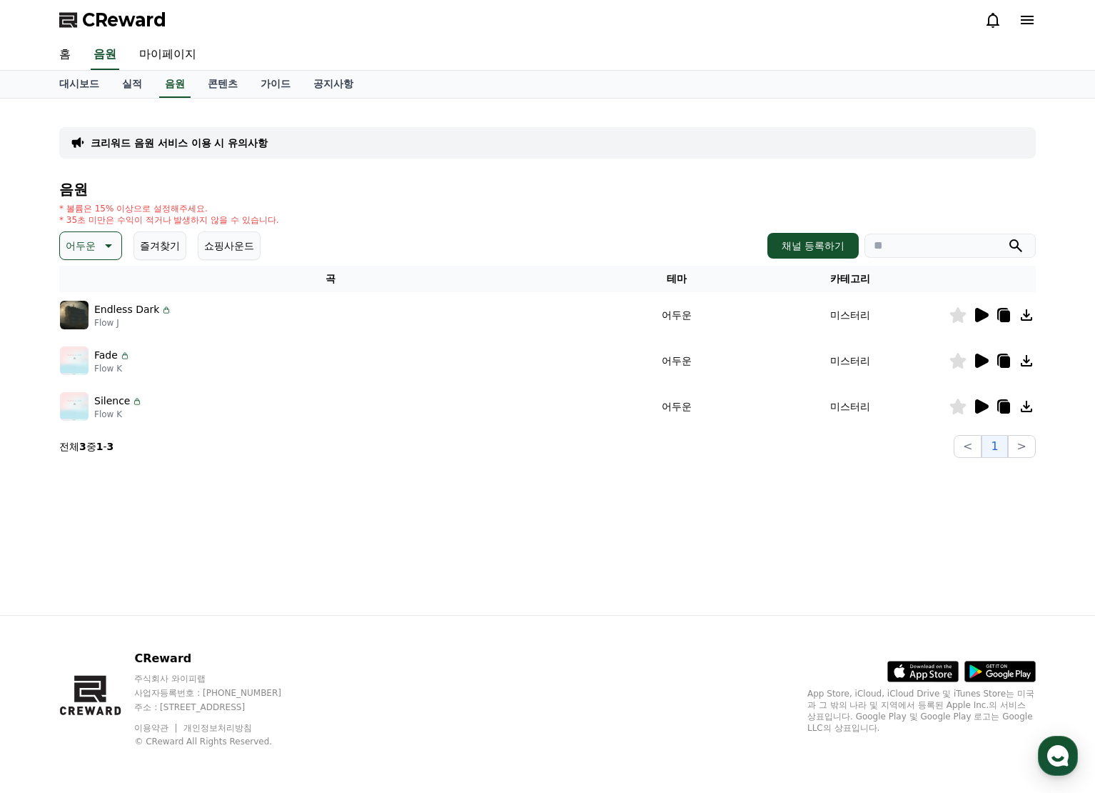
click at [978, 316] on icon at bounding box center [982, 315] width 14 height 14
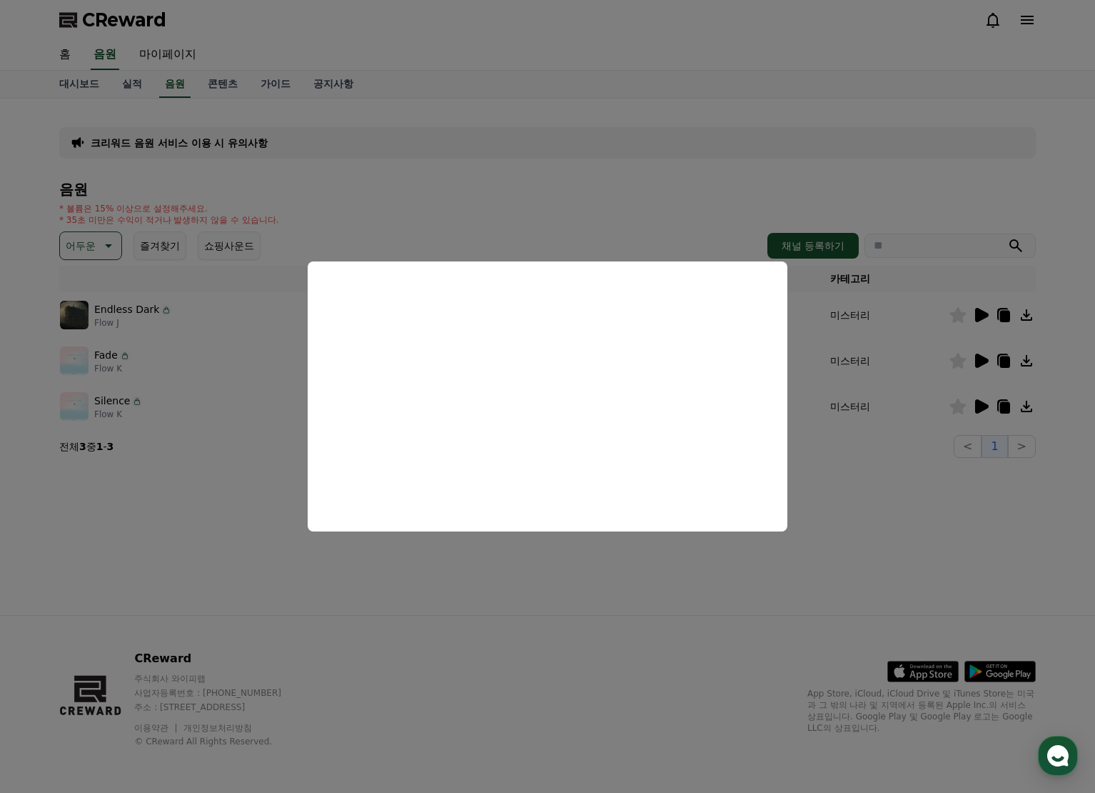
click at [887, 364] on button "close modal" at bounding box center [547, 396] width 1095 height 793
click at [974, 362] on icon at bounding box center [980, 360] width 17 height 17
click at [860, 485] on button "close modal" at bounding box center [547, 396] width 1095 height 793
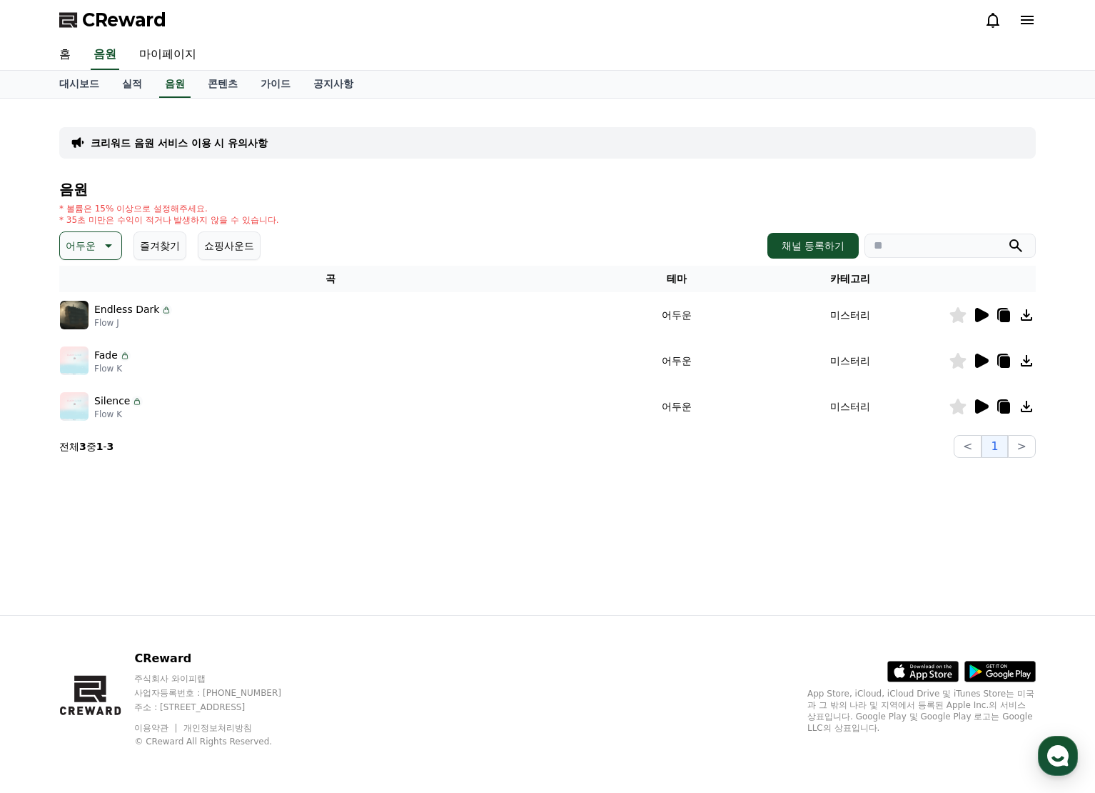
click at [985, 404] on icon at bounding box center [982, 406] width 14 height 14
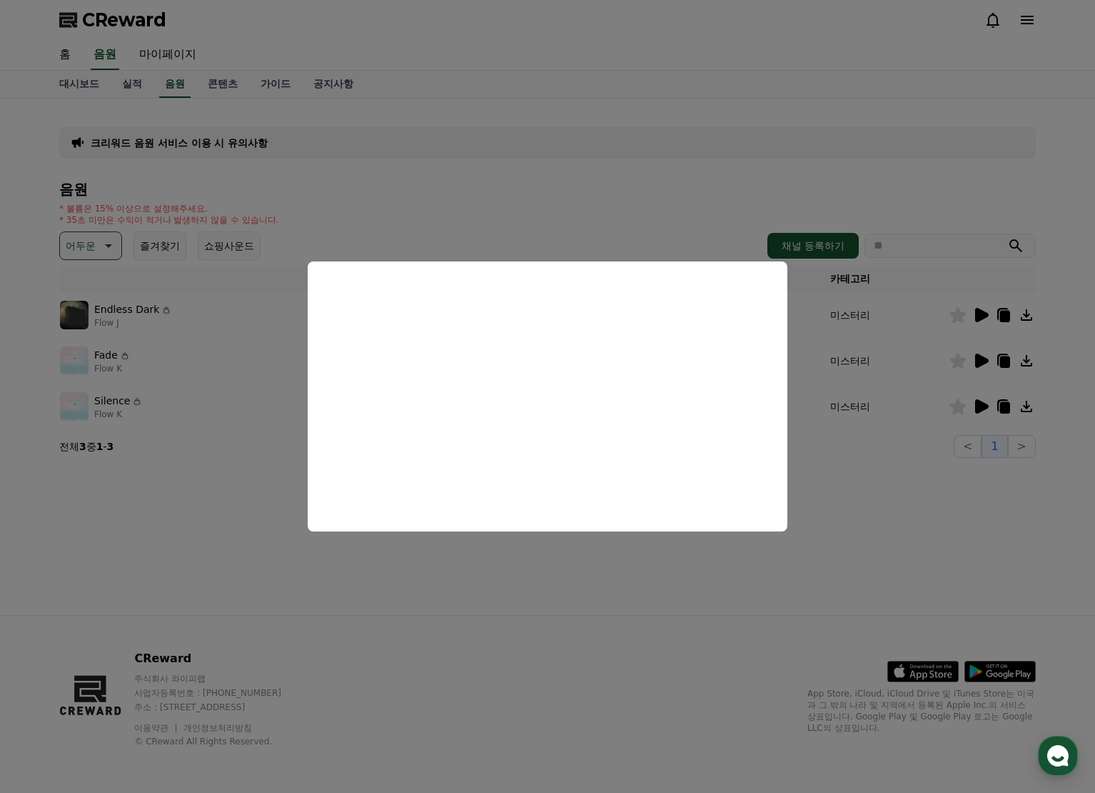
click at [781, 548] on button "close modal" at bounding box center [547, 396] width 1095 height 793
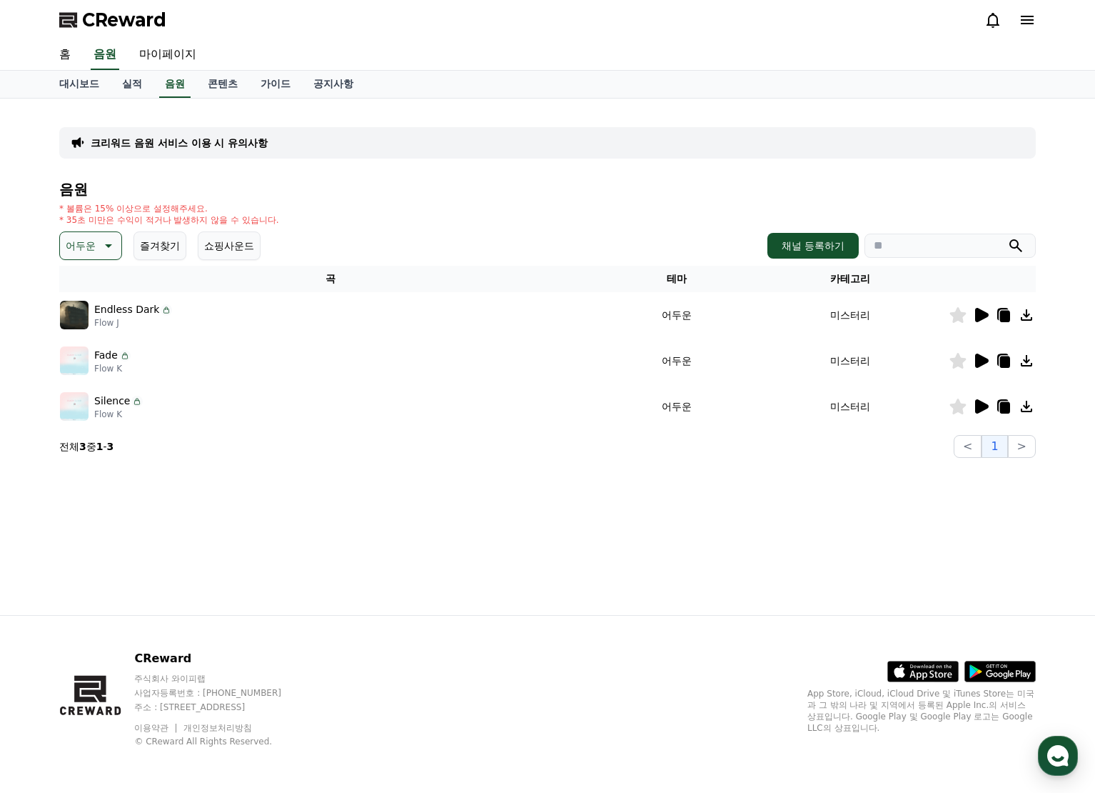
click at [125, 18] on span "CReward" at bounding box center [124, 20] width 84 height 23
